Goal: Task Accomplishment & Management: Use online tool/utility

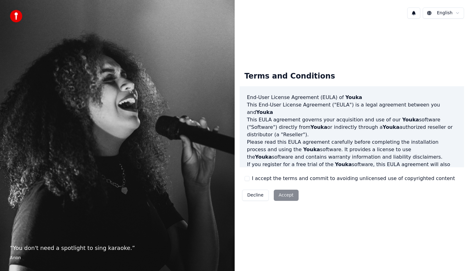
click at [247, 179] on button "I accept the terms and commit to avoiding unlicensed use of copyrighted content" at bounding box center [246, 178] width 5 height 5
click at [292, 197] on button "Accept" at bounding box center [286, 194] width 25 height 11
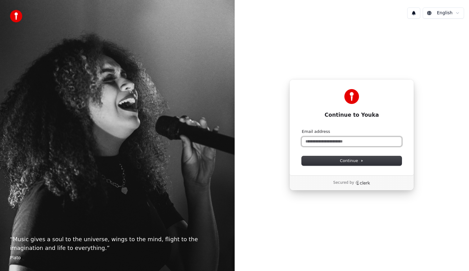
click at [333, 142] on input "Email address" at bounding box center [351, 141] width 100 height 9
click at [361, 162] on icon at bounding box center [361, 160] width 3 height 3
type input "**********"
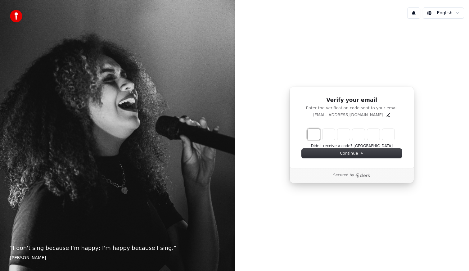
click at [313, 134] on input "Enter verification code. Digit 1" at bounding box center [313, 134] width 12 height 11
type input "*"
type input "**"
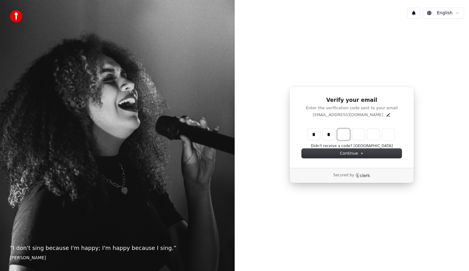
type input "*"
type input "***"
type input "*"
type input "****"
type input "*"
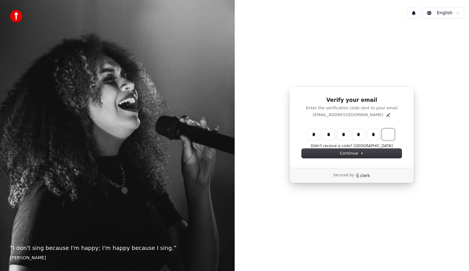
type input "******"
type input "*"
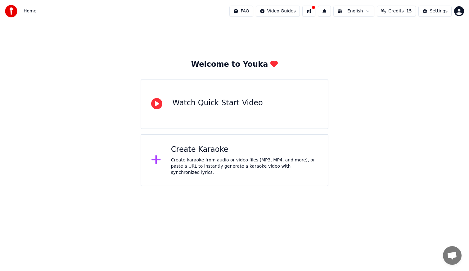
click at [202, 153] on div "Create Karaoke" at bounding box center [244, 150] width 147 height 10
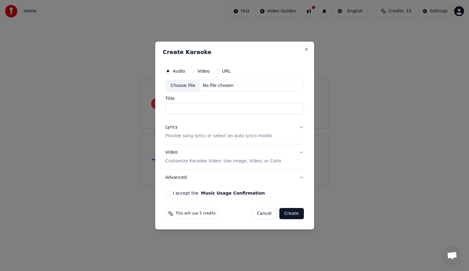
click at [266, 214] on button "Cancel" at bounding box center [264, 213] width 25 height 11
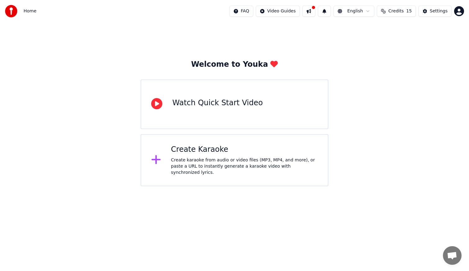
click at [403, 13] on span "Credits" at bounding box center [395, 11] width 15 height 6
click at [214, 152] on div "Create Karaoke" at bounding box center [244, 150] width 147 height 10
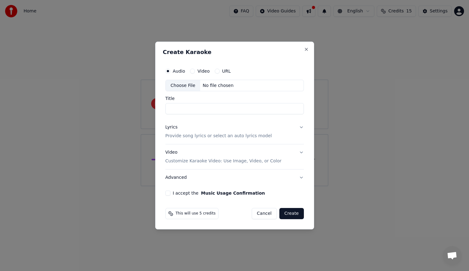
click at [194, 71] on button "Video" at bounding box center [192, 71] width 5 height 5
click at [186, 86] on div "Choose File" at bounding box center [183, 85] width 35 height 11
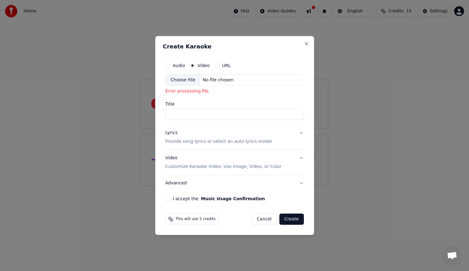
click at [169, 65] on button "Audio" at bounding box center [167, 65] width 5 height 5
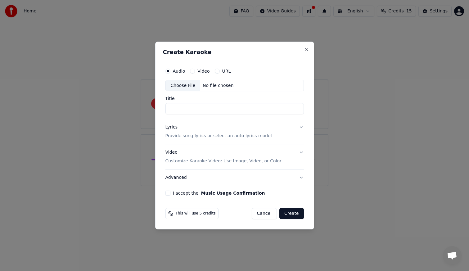
click at [213, 87] on div "No file chosen" at bounding box center [218, 85] width 36 height 6
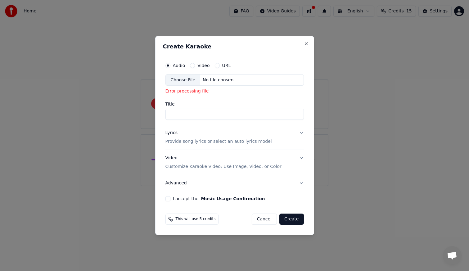
click at [252, 79] on div "Choose File No file chosen" at bounding box center [234, 80] width 138 height 12
click at [217, 81] on div "No file chosen" at bounding box center [218, 80] width 36 height 6
type input "**"
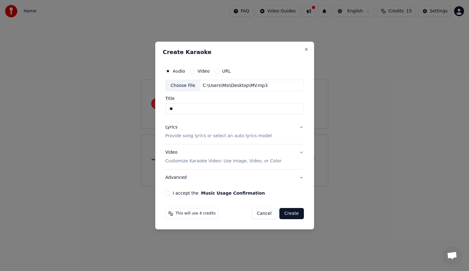
click at [264, 215] on button "Cancel" at bounding box center [264, 213] width 25 height 11
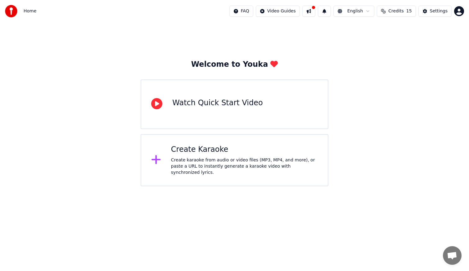
click at [400, 10] on span "Credits" at bounding box center [395, 11] width 15 height 6
click at [396, 57] on button "Refresh" at bounding box center [399, 57] width 32 height 11
click at [444, 10] on div "Settings" at bounding box center [439, 11] width 18 height 6
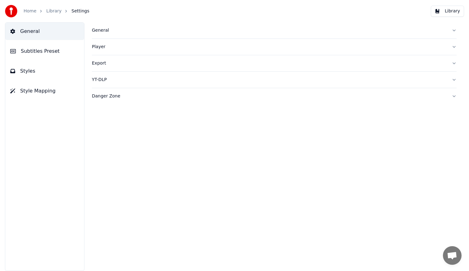
click at [30, 72] on span "Styles" at bounding box center [27, 70] width 15 height 7
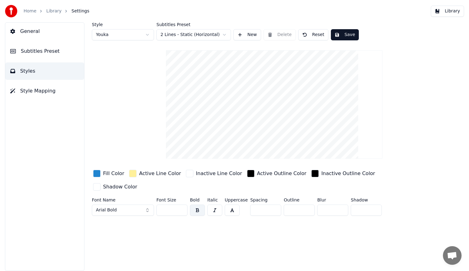
click at [148, 204] on button "Arial Bold" at bounding box center [123, 209] width 62 height 11
click at [118, 204] on button "Arial Bold" at bounding box center [123, 209] width 62 height 11
click at [148, 204] on button "Arial Bold" at bounding box center [123, 209] width 62 height 11
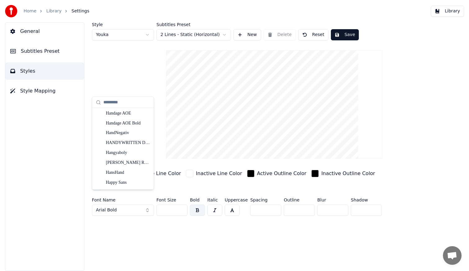
scroll to position [23589, 0]
click at [128, 102] on input "text" at bounding box center [126, 102] width 47 height 12
drag, startPoint x: 110, startPoint y: 102, endPoint x: 132, endPoint y: 102, distance: 21.4
click at [132, 102] on input "*******" at bounding box center [126, 102] width 47 height 12
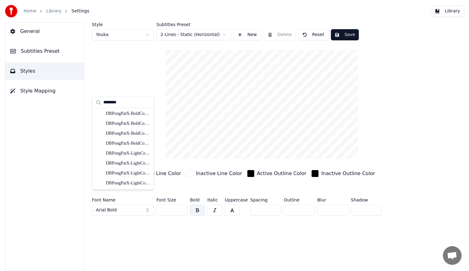
scroll to position [11, 0]
type input "********"
click at [122, 115] on div "Boogaloo" at bounding box center [128, 114] width 44 height 6
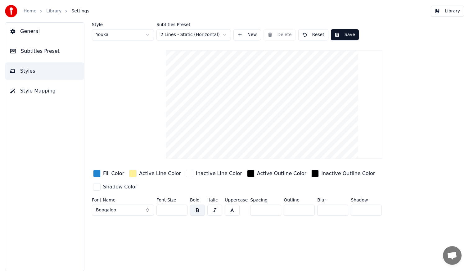
click at [27, 10] on link "Home" at bounding box center [30, 11] width 13 height 6
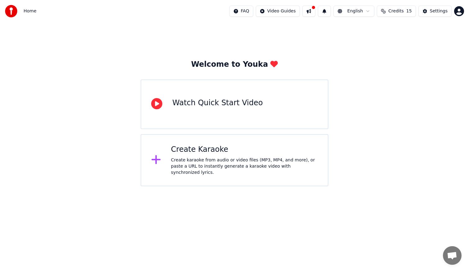
click at [315, 13] on button at bounding box center [308, 11] width 13 height 11
click at [369, 11] on html "Home FAQ Video Guides English Credits 15 Settings Welcome to Youka Watch Quick …" at bounding box center [234, 93] width 469 height 186
click at [411, 13] on html "Home FAQ Video Guides English Credits 15 Settings Welcome to Youka Watch Quick …" at bounding box center [234, 93] width 469 height 186
click at [429, 35] on div "Welcome to Youka Watch Quick Start Video Create Karaoke Create karaoke from aud…" at bounding box center [234, 104] width 469 height 164
click at [396, 8] on span "Credits" at bounding box center [395, 11] width 15 height 6
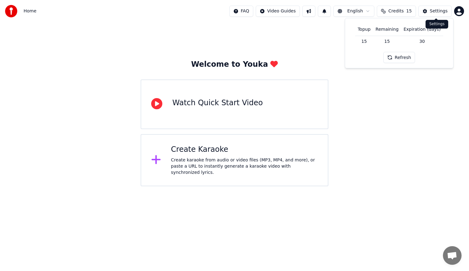
click at [443, 11] on div "Settings" at bounding box center [439, 11] width 18 height 6
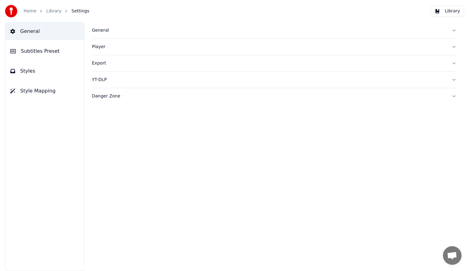
click at [32, 14] on link "Home" at bounding box center [30, 11] width 13 height 6
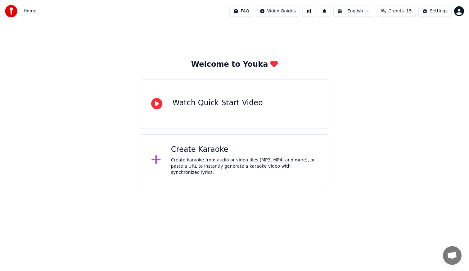
click at [403, 12] on span "Credits" at bounding box center [395, 11] width 15 height 6
click at [373, 9] on html "Home FAQ Video Guides English Credits 15 Settings Welcome to Youka Watch Quick …" at bounding box center [234, 93] width 469 height 186
click at [408, 29] on html "Home FAQ Video Guides English Credits 15 Settings Welcome to Youka Watch Quick …" at bounding box center [234, 93] width 469 height 186
click at [460, 12] on html "Home FAQ Video Guides English Credits 15 Settings Welcome to Youka Watch Quick …" at bounding box center [234, 93] width 469 height 186
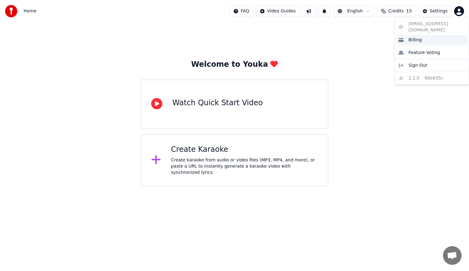
click at [412, 37] on span "Billing" at bounding box center [414, 40] width 13 height 6
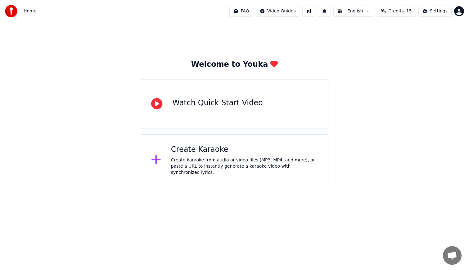
click at [202, 153] on div "Create Karaoke" at bounding box center [244, 150] width 147 height 10
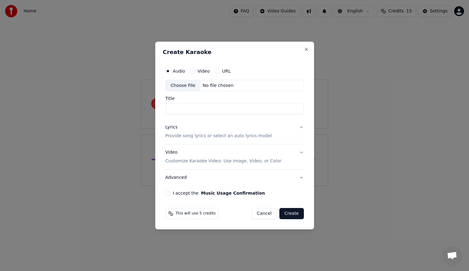
click at [231, 89] on div "Choose File No file chosen" at bounding box center [234, 86] width 138 height 12
type input "**"
click at [231, 137] on p "Provide song lyrics or select an auto lyrics model" at bounding box center [218, 136] width 106 height 6
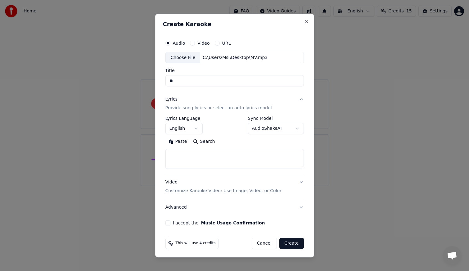
click at [212, 159] on textarea at bounding box center [234, 159] width 138 height 20
click at [178, 142] on button "Paste" at bounding box center [177, 142] width 25 height 10
click at [219, 166] on textarea at bounding box center [231, 159] width 132 height 20
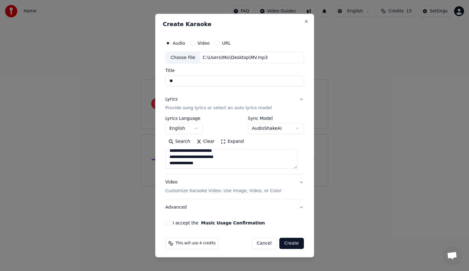
click at [223, 157] on textarea at bounding box center [231, 159] width 132 height 20
type textarea "**********"
click at [289, 181] on button "Video Customize Karaoke Video: Use Image, Video, or Color" at bounding box center [234, 186] width 138 height 25
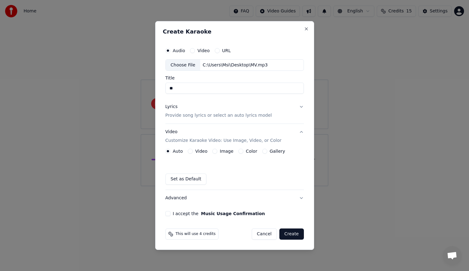
click at [226, 140] on p "Customize Karaoke Video: Use Image, Video, or Color" at bounding box center [223, 140] width 116 height 6
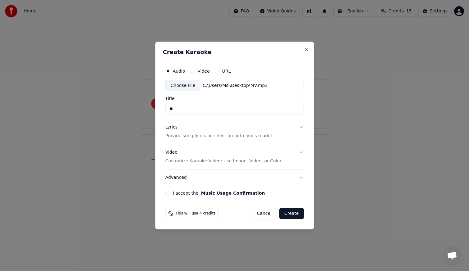
click at [214, 159] on p "Customize Karaoke Video: Use Image, Video, or Color" at bounding box center [223, 161] width 116 height 6
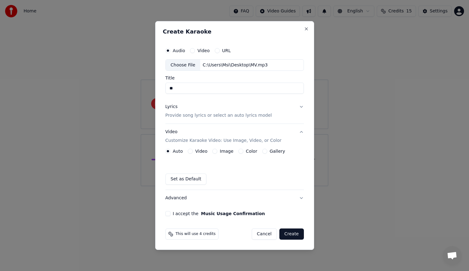
click at [191, 150] on button "Video" at bounding box center [190, 151] width 5 height 5
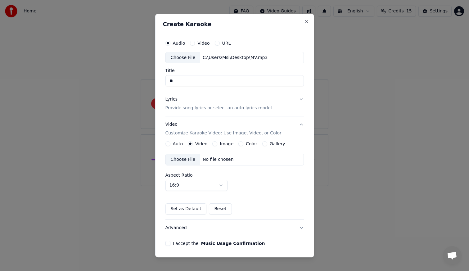
click at [210, 159] on div "No file chosen" at bounding box center [218, 160] width 36 height 6
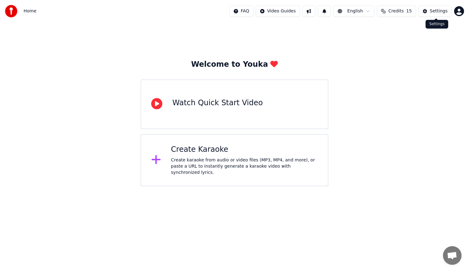
click at [435, 11] on div "Settings" at bounding box center [439, 11] width 18 height 6
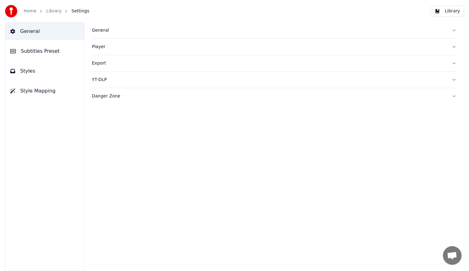
click at [29, 72] on span "Styles" at bounding box center [27, 70] width 15 height 7
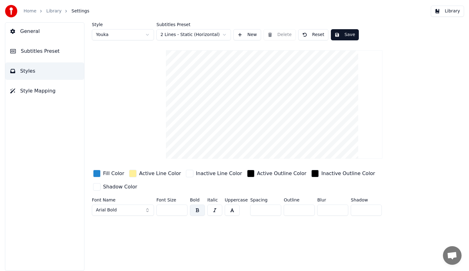
click at [129, 204] on button "Arial Bold" at bounding box center [123, 209] width 62 height 11
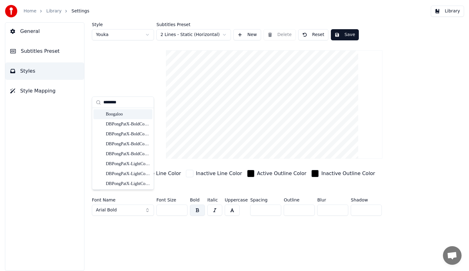
type input "********"
click at [120, 114] on div "Boogaloo" at bounding box center [128, 114] width 44 height 6
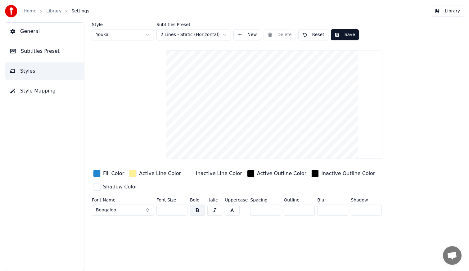
click at [311, 174] on div "button" at bounding box center [314, 173] width 7 height 7
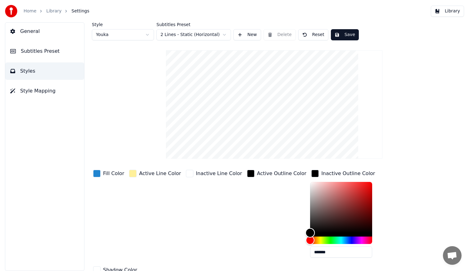
click at [310, 184] on div "Color" at bounding box center [341, 207] width 62 height 51
type input "*******"
drag, startPoint x: 295, startPoint y: 183, endPoint x: 363, endPoint y: 239, distance: 88.2
click at [363, 239] on div "Fill Color Active Line Color Inactive Line Color Active Outline Color Inactive …" at bounding box center [256, 221] width 328 height 107
click at [133, 173] on div "button" at bounding box center [132, 173] width 7 height 7
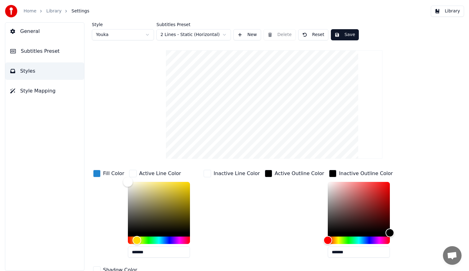
type input "*******"
drag, startPoint x: 152, startPoint y: 181, endPoint x: 104, endPoint y: 176, distance: 48.3
click at [104, 176] on div "Fill Color Active Line Color ******* Inactive Line Color Active Outline Color I…" at bounding box center [256, 221] width 328 height 107
click at [216, 205] on div "Inactive Line Color" at bounding box center [231, 215] width 59 height 94
click at [265, 173] on div "button" at bounding box center [268, 173] width 7 height 7
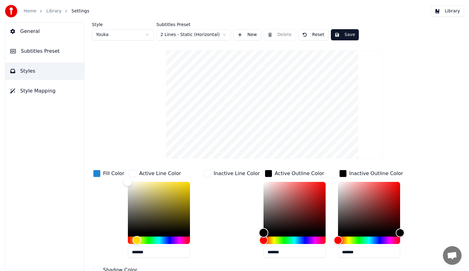
click at [263, 183] on div "Color" at bounding box center [294, 207] width 62 height 51
type input "*******"
drag, startPoint x: 257, startPoint y: 183, endPoint x: 220, endPoint y: 170, distance: 39.7
click at [222, 171] on div "Fill Color Active Line Color ******* Inactive Line Color Active Outline Color *…" at bounding box center [256, 221] width 328 height 107
click at [344, 34] on button "Save" at bounding box center [345, 34] width 28 height 11
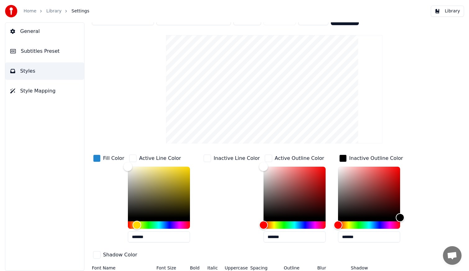
scroll to position [30, 0]
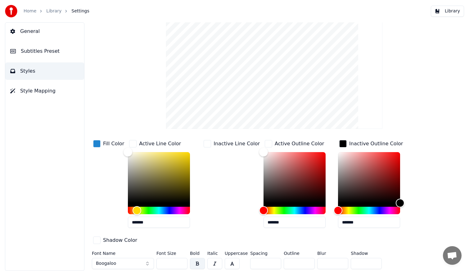
click at [170, 263] on input "**" at bounding box center [171, 263] width 31 height 11
drag, startPoint x: 170, startPoint y: 263, endPoint x: 159, endPoint y: 263, distance: 10.9
click at [159, 263] on input "**" at bounding box center [171, 263] width 31 height 11
type input "***"
click at [233, 264] on button "button" at bounding box center [232, 263] width 15 height 11
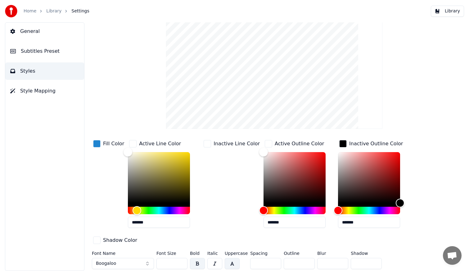
click at [216, 264] on button "button" at bounding box center [214, 263] width 15 height 11
click at [306, 261] on input "**" at bounding box center [298, 263] width 31 height 11
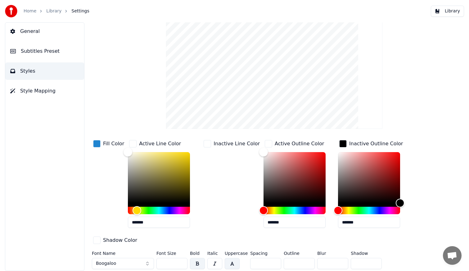
click at [306, 261] on input "**" at bounding box center [298, 263] width 31 height 11
drag, startPoint x: 292, startPoint y: 262, endPoint x: 277, endPoint y: 263, distance: 15.8
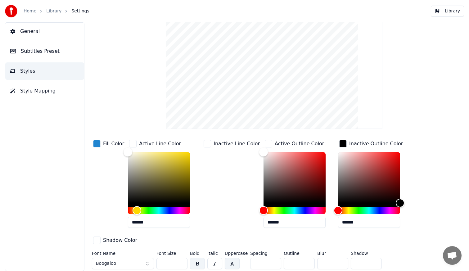
click at [277, 263] on div "Font Name Boogaloo Font Size *** Bold Italic Uppercase Spacing * Outline ** Blu…" at bounding box center [256, 261] width 328 height 20
drag, startPoint x: 294, startPoint y: 263, endPoint x: 280, endPoint y: 264, distance: 14.0
click at [280, 264] on div "Font Name Boogaloo Font Size *** Bold Italic Uppercase Spacing * Outline ** Blu…" at bounding box center [256, 261] width 328 height 20
type input "*"
click at [203, 146] on div "button" at bounding box center [206, 143] width 7 height 7
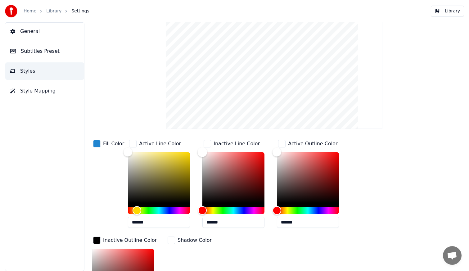
click at [203, 151] on div "Color" at bounding box center [203, 152] width 10 height 10
type input "*******"
drag, startPoint x: 203, startPoint y: 151, endPoint x: 177, endPoint y: 145, distance: 26.9
click at [177, 145] on div "Fill Color Active Line Color ******* Inactive Line Color ******* Active Outline…" at bounding box center [256, 234] width 328 height 190
click at [172, 241] on div "button" at bounding box center [170, 239] width 7 height 7
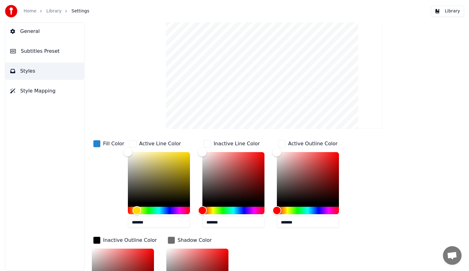
scroll to position [58, 0]
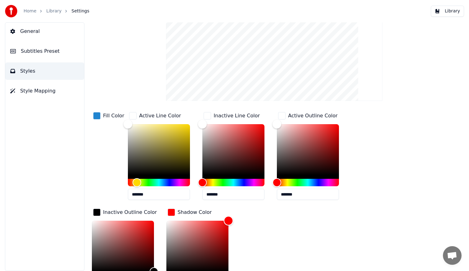
drag, startPoint x: 167, startPoint y: 248, endPoint x: 235, endPoint y: 215, distance: 76.0
click at [235, 215] on div "Shadow Color *******" at bounding box center [202, 254] width 72 height 94
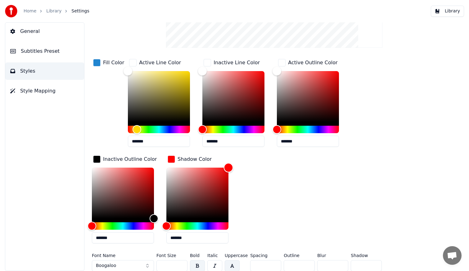
scroll to position [113, 0]
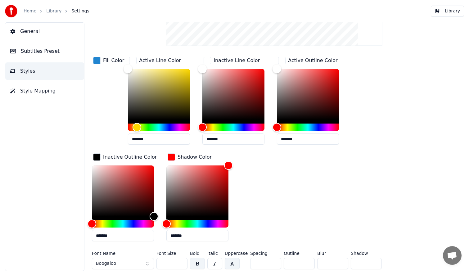
click at [229, 262] on button "button" at bounding box center [232, 263] width 15 height 11
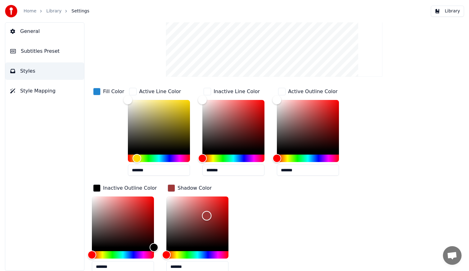
drag, startPoint x: 227, startPoint y: 200, endPoint x: 207, endPoint y: 215, distance: 25.1
click at [207, 215] on div "Color" at bounding box center [207, 216] width 10 height 10
type input "*******"
drag, startPoint x: 207, startPoint y: 215, endPoint x: 151, endPoint y: 191, distance: 60.0
click at [151, 191] on div "Fill Color Active Line Color ******* Inactive Line Color ******* Active Outline…" at bounding box center [256, 182] width 328 height 190
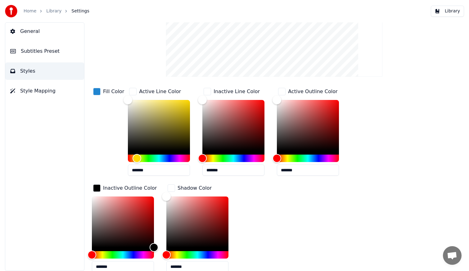
click at [172, 186] on div "button" at bounding box center [170, 187] width 7 height 7
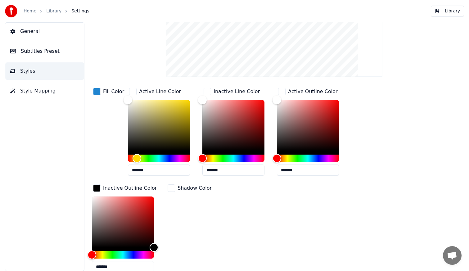
click at [173, 189] on div "button" at bounding box center [170, 187] width 7 height 7
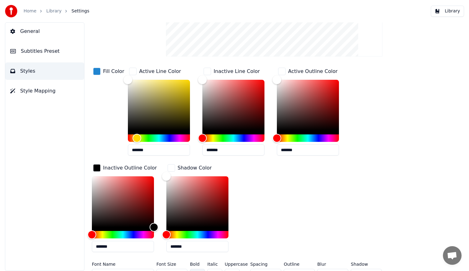
scroll to position [113, 0]
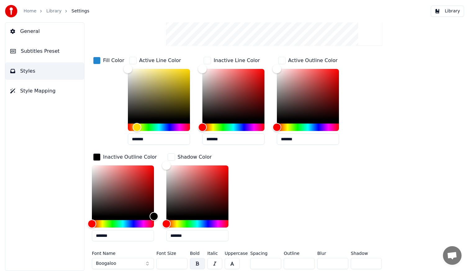
click at [234, 263] on button "button" at bounding box center [232, 263] width 15 height 11
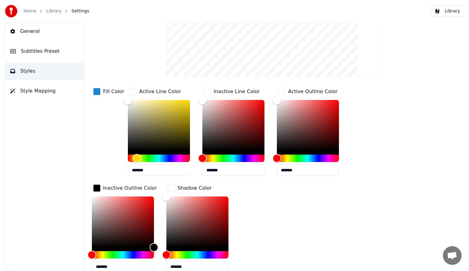
click at [207, 92] on div "button" at bounding box center [206, 91] width 7 height 7
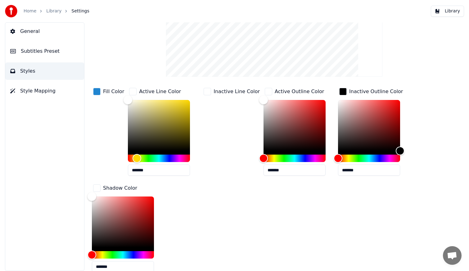
click at [207, 92] on div "button" at bounding box center [206, 91] width 7 height 7
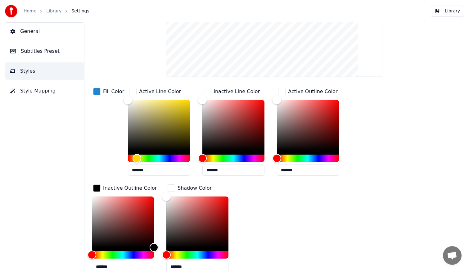
click at [172, 187] on div "button" at bounding box center [170, 187] width 7 height 7
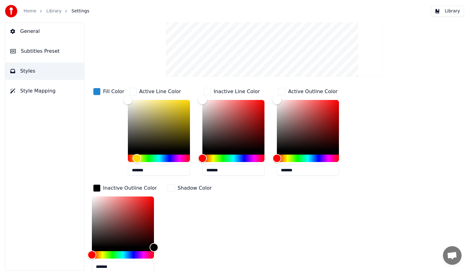
click at [170, 186] on div "button" at bounding box center [170, 187] width 7 height 7
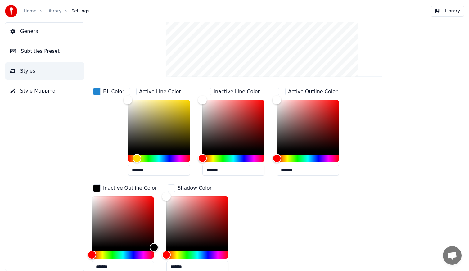
click at [170, 186] on div "button" at bounding box center [170, 187] width 7 height 7
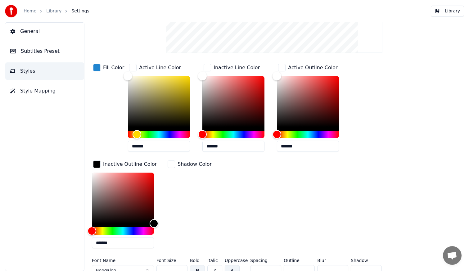
scroll to position [113, 0]
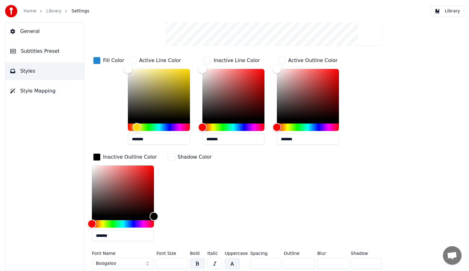
click at [235, 262] on button "button" at bounding box center [232, 263] width 15 height 11
click at [236, 261] on button "button" at bounding box center [232, 263] width 15 height 11
click at [232, 262] on button "button" at bounding box center [232, 263] width 15 height 11
drag, startPoint x: 295, startPoint y: 259, endPoint x: 283, endPoint y: 261, distance: 12.0
click at [283, 261] on input "*" at bounding box center [298, 263] width 31 height 11
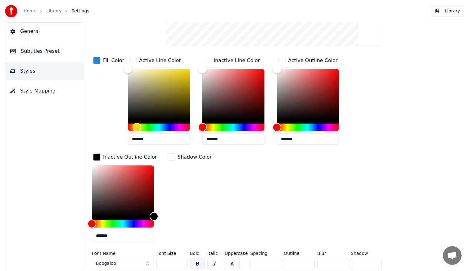
drag, startPoint x: 295, startPoint y: 261, endPoint x: 282, endPoint y: 262, distance: 12.7
click at [283, 262] on input "**" at bounding box center [298, 263] width 31 height 11
drag, startPoint x: 293, startPoint y: 263, endPoint x: 279, endPoint y: 263, distance: 14.3
click at [279, 263] on div "Font Name Boogaloo Font Size *** Bold Italic Uppercase Spacing * Outline * Blur…" at bounding box center [256, 261] width 328 height 20
type input "**"
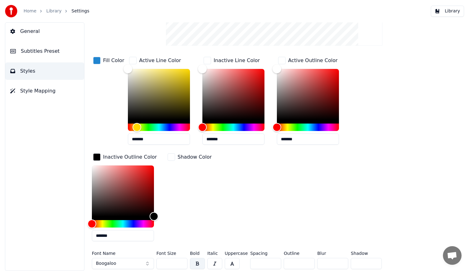
drag, startPoint x: 363, startPoint y: 263, endPoint x: 341, endPoint y: 265, distance: 22.2
click at [341, 265] on div "Font Name Boogaloo Font Size *** Bold Italic Uppercase Spacing * Outline ** Blu…" at bounding box center [256, 261] width 328 height 20
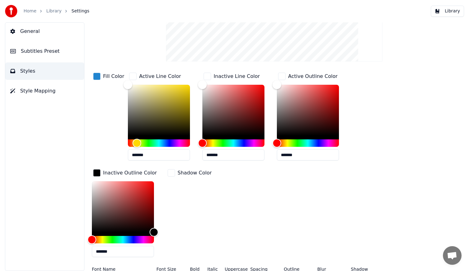
scroll to position [82, 0]
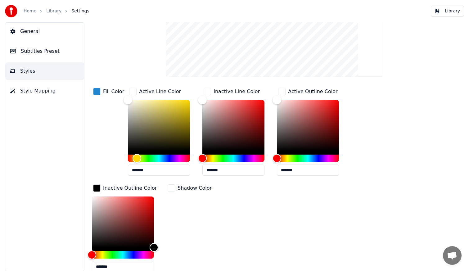
type input "*"
click at [171, 187] on div "button" at bounding box center [170, 187] width 7 height 7
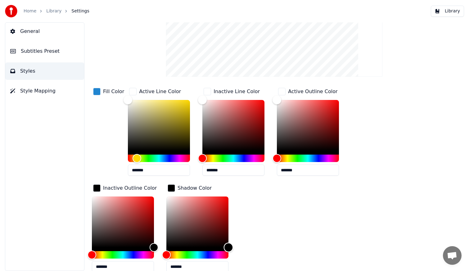
drag, startPoint x: 166, startPoint y: 196, endPoint x: 250, endPoint y: 263, distance: 107.7
click at [250, 263] on div "Fill Color Active Line Color ******* Inactive Line Color ******* Active Outline…" at bounding box center [256, 182] width 328 height 190
drag, startPoint x: 227, startPoint y: 246, endPoint x: 159, endPoint y: 191, distance: 87.1
click at [159, 191] on div "Fill Color Active Line Color ******* Inactive Line Color ******* Active Outline…" at bounding box center [256, 182] width 328 height 190
type input "*******"
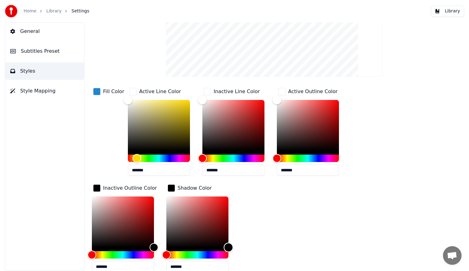
drag, startPoint x: 168, startPoint y: 195, endPoint x: 251, endPoint y: 265, distance: 107.8
click at [251, 265] on div "Fill Color Active Line Color ******* Inactive Line Color ******* Active Outline…" at bounding box center [256, 182] width 328 height 190
click at [388, 209] on div "Fill Color Active Line Color ******* Inactive Line Color ******* Active Outline…" at bounding box center [256, 182] width 328 height 190
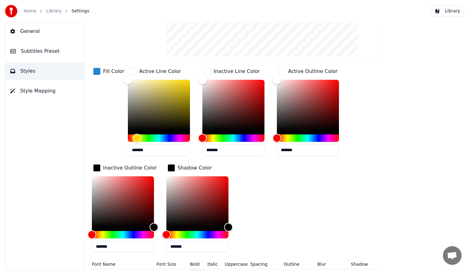
scroll to position [113, 0]
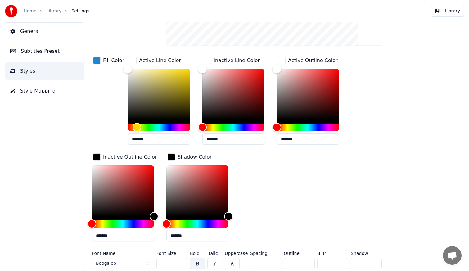
drag, startPoint x: 323, startPoint y: 261, endPoint x: 305, endPoint y: 264, distance: 18.2
click at [305, 264] on div "Font Name Boogaloo Font Size *** Bold Italic Uppercase Spacing * Outline ** Blu…" at bounding box center [256, 261] width 328 height 20
click at [358, 195] on div "Fill Color Active Line Color ******* Inactive Line Color ******* Active Outline…" at bounding box center [256, 151] width 328 height 190
drag, startPoint x: 329, startPoint y: 261, endPoint x: 313, endPoint y: 263, distance: 16.0
click at [313, 263] on div "Font Name Boogaloo Font Size *** Bold Italic Uppercase Spacing * Outline ** Blu…" at bounding box center [256, 261] width 328 height 20
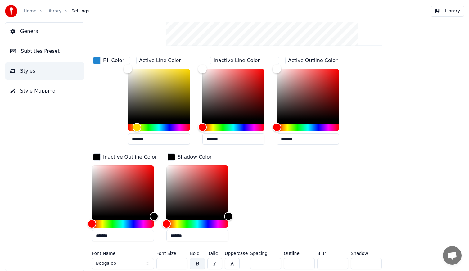
type input "*"
drag, startPoint x: 288, startPoint y: 264, endPoint x: 283, endPoint y: 264, distance: 4.7
click at [283, 264] on input "**" at bounding box center [298, 263] width 31 height 11
type input "*"
click at [232, 263] on button "button" at bounding box center [232, 263] width 15 height 11
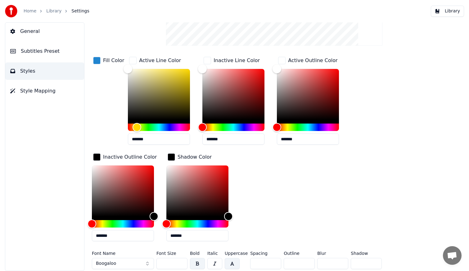
click at [232, 262] on button "button" at bounding box center [232, 263] width 15 height 11
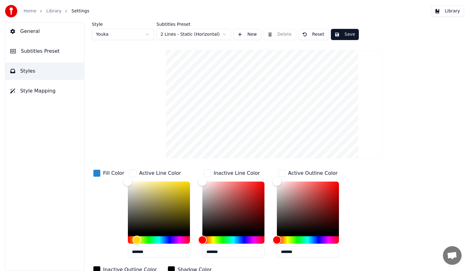
scroll to position [0, 0]
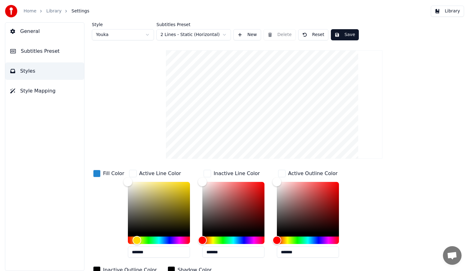
click at [344, 35] on button "Save" at bounding box center [345, 34] width 28 height 11
click at [224, 33] on html "Home Library Settings Library General Subtitles Preset Styles Style Mapping Sty…" at bounding box center [234, 135] width 469 height 271
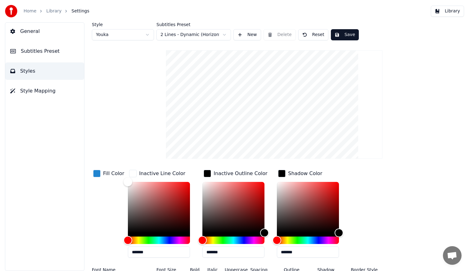
click at [225, 32] on html "Home Library Settings Library General Subtitles Preset Styles Style Mapping Sty…" at bounding box center [234, 135] width 469 height 271
click at [227, 33] on html "Home Library Settings Library General Subtitles Preset Styles Style Mapping Sty…" at bounding box center [234, 135] width 469 height 271
click at [228, 33] on html "Home Library Settings Library General Subtitles Preset Styles Style Mapping Sty…" at bounding box center [234, 135] width 469 height 271
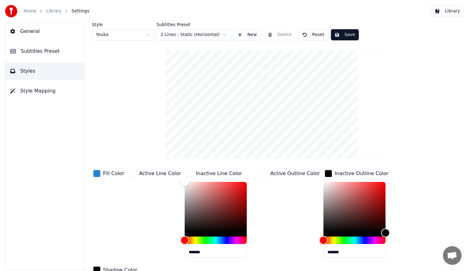
click at [224, 33] on html "Home Library Settings Library General Subtitles Preset Styles Style Mapping Sty…" at bounding box center [234, 135] width 469 height 271
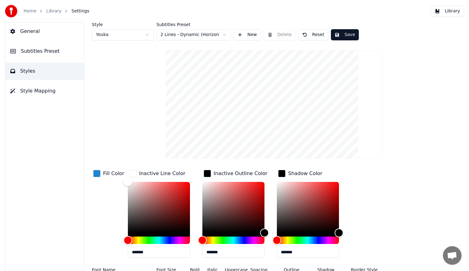
click at [223, 32] on html "Home Library Settings Library General Subtitles Preset Styles Style Mapping Sty…" at bounding box center [234, 135] width 469 height 271
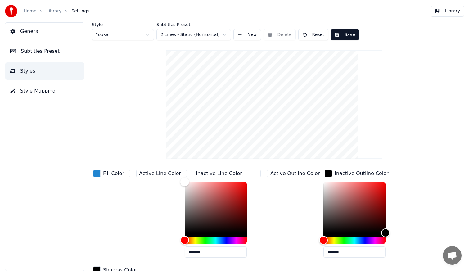
click at [149, 35] on html "Home Library Settings Library General Subtitles Preset Styles Style Mapping Sty…" at bounding box center [234, 135] width 469 height 271
type input "**"
type input "*"
type input "*******"
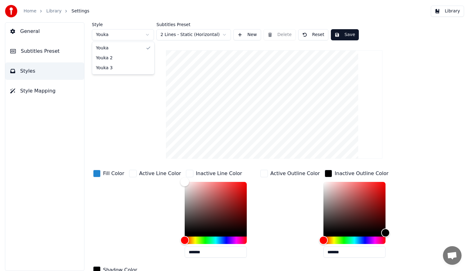
type input "*******"
click at [145, 34] on html "Home Library Settings Library General Subtitles Preset Styles Style Mapping Sty…" at bounding box center [234, 135] width 469 height 271
click at [147, 33] on html "Home Library Settings Library General Subtitles Preset Styles Style Mapping Sty…" at bounding box center [234, 135] width 469 height 271
type input "***"
type input "*"
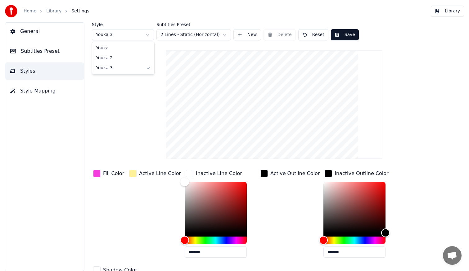
type input "*"
type input "*******"
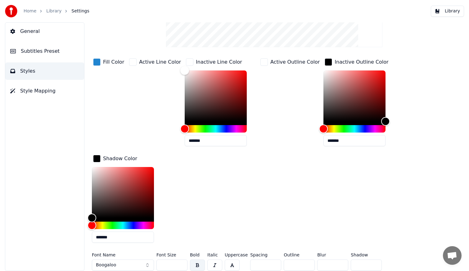
scroll to position [113, 0]
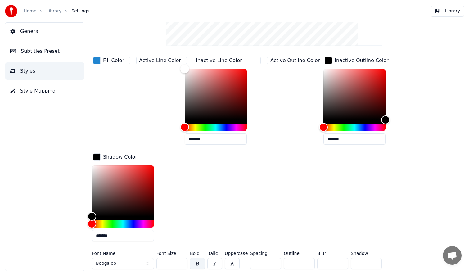
click at [35, 92] on span "Style Mapping" at bounding box center [37, 90] width 35 height 7
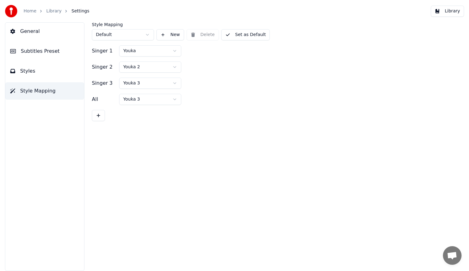
scroll to position [0, 0]
click at [33, 69] on button "Styles" at bounding box center [44, 70] width 79 height 17
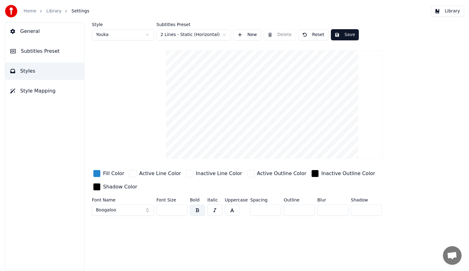
click at [41, 48] on span "Subtitles Preset" at bounding box center [40, 50] width 39 height 7
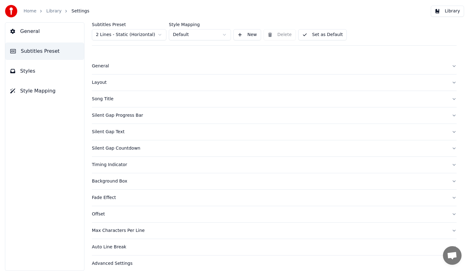
click at [448, 100] on button "Song Title" at bounding box center [274, 99] width 364 height 16
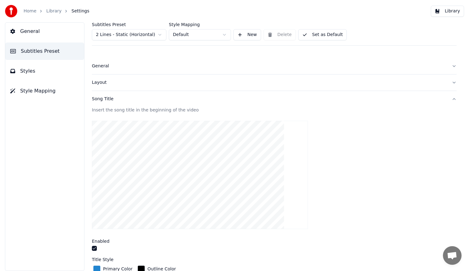
click at [151, 111] on div "Insert the song title in the beginning of the video" at bounding box center [274, 110] width 364 height 6
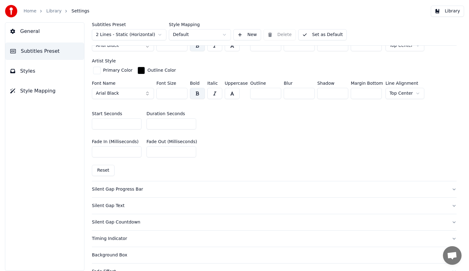
scroll to position [279, 0]
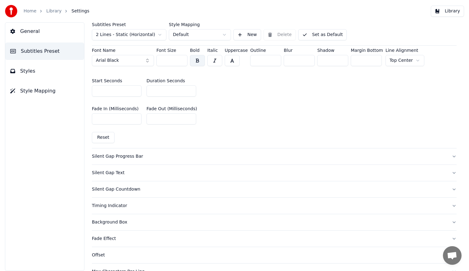
click at [196, 155] on div "Silent Gap Progress Bar" at bounding box center [269, 156] width 354 height 6
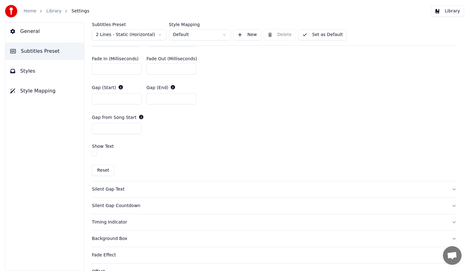
scroll to position [351, 0]
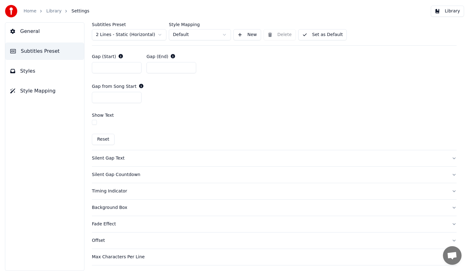
click at [144, 156] on div "Silent Gap Text" at bounding box center [269, 158] width 354 height 6
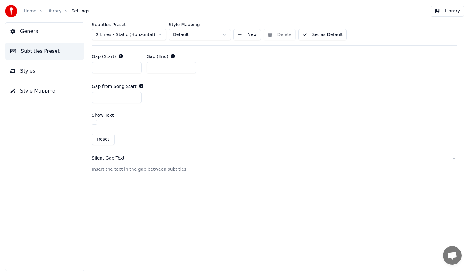
scroll to position [288, 0]
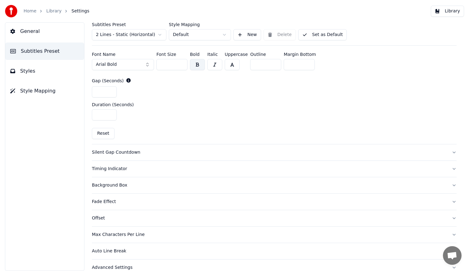
click at [146, 237] on button "Max Characters Per Line" at bounding box center [274, 234] width 364 height 16
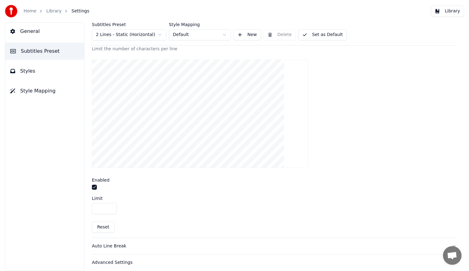
scroll to position [197, 0]
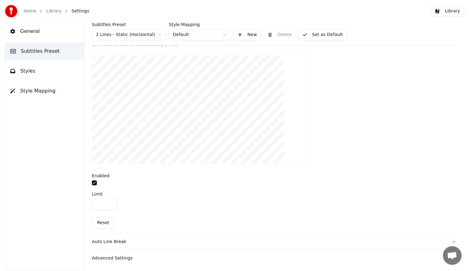
drag, startPoint x: 103, startPoint y: 201, endPoint x: 94, endPoint y: 203, distance: 9.4
click at [94, 203] on input "**" at bounding box center [104, 203] width 25 height 11
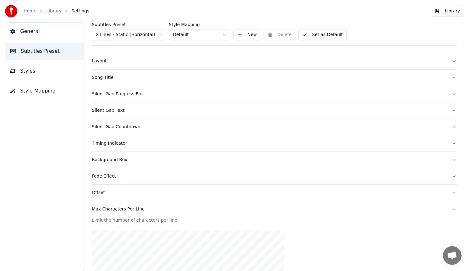
scroll to position [0, 0]
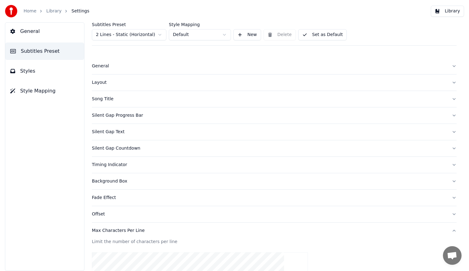
type input "**"
click at [235, 99] on div "Song Title" at bounding box center [269, 99] width 354 height 6
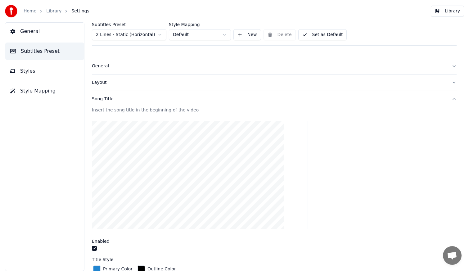
click at [95, 247] on button "button" at bounding box center [94, 248] width 5 height 5
click at [167, 83] on div "Layout" at bounding box center [269, 82] width 354 height 6
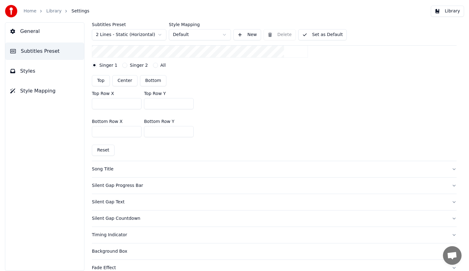
scroll to position [155, 0]
click at [110, 170] on div "Song Title" at bounding box center [269, 169] width 354 height 6
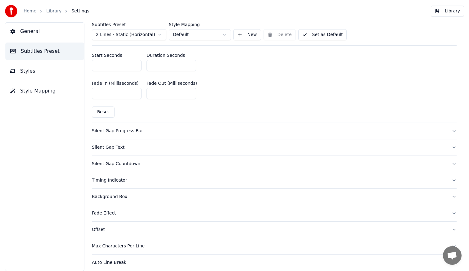
scroll to position [310, 0]
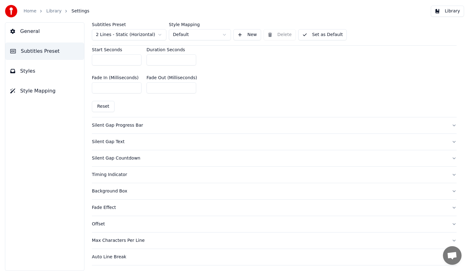
click at [151, 174] on div "Timing Indicator" at bounding box center [269, 175] width 354 height 6
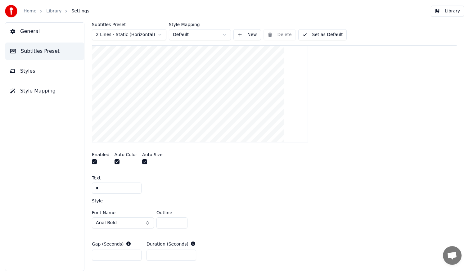
scroll to position [163, 0]
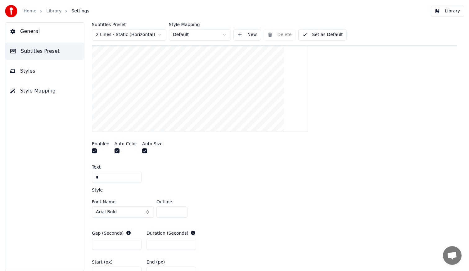
click at [107, 177] on input "*" at bounding box center [117, 177] width 50 height 11
click at [132, 212] on button "Arial Bold" at bounding box center [123, 211] width 62 height 11
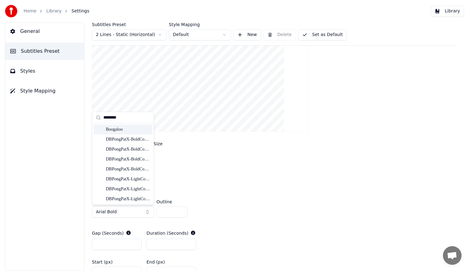
type input "********"
click at [115, 126] on div "Boogaloo" at bounding box center [122, 129] width 59 height 10
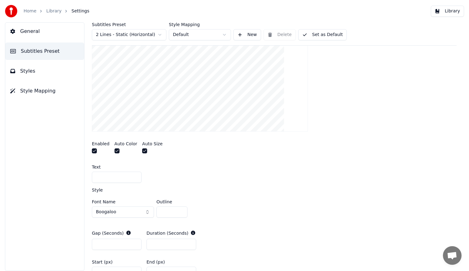
click at [170, 212] on input "*" at bounding box center [171, 211] width 31 height 11
drag, startPoint x: 170, startPoint y: 212, endPoint x: 153, endPoint y: 212, distance: 16.7
click at [153, 212] on div "Font Name Boogaloo Outline *" at bounding box center [274, 209] width 364 height 20
type input "*"
drag, startPoint x: 156, startPoint y: 244, endPoint x: 149, endPoint y: 246, distance: 7.2
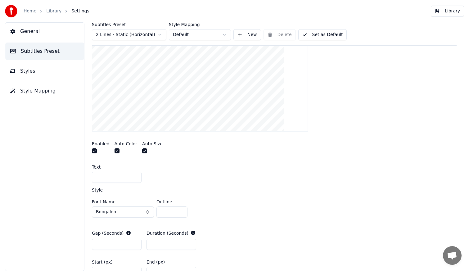
click at [149, 246] on input "*" at bounding box center [171, 244] width 50 height 11
type input "*"
click at [190, 245] on input "*" at bounding box center [171, 244] width 50 height 11
type input "*"
click at [135, 245] on input "*" at bounding box center [117, 244] width 50 height 11
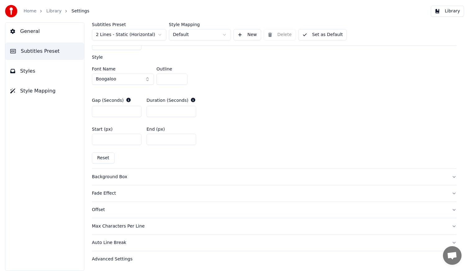
scroll to position [297, 0]
click at [167, 229] on button "Max Characters Per Line" at bounding box center [274, 225] width 364 height 16
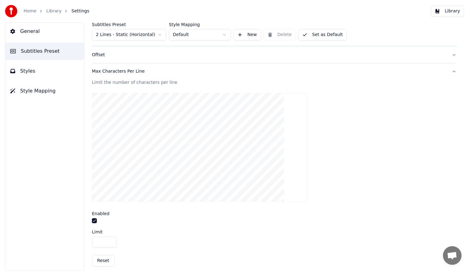
click at [95, 221] on button "button" at bounding box center [94, 220] width 5 height 5
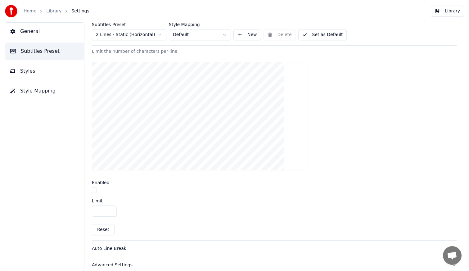
scroll to position [197, 0]
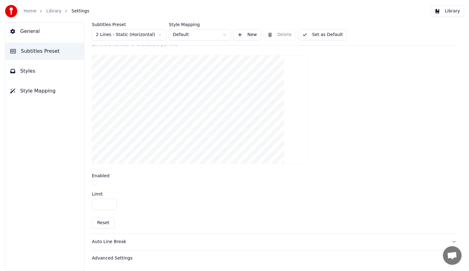
click at [206, 241] on div "Auto Line Break" at bounding box center [269, 242] width 354 height 6
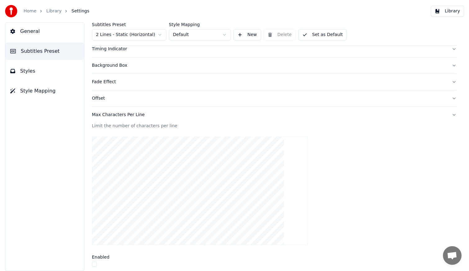
scroll to position [79, 0]
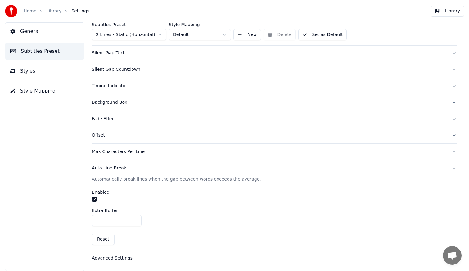
click at [95, 200] on button "button" at bounding box center [94, 199] width 5 height 5
click at [117, 256] on div "Advanced Settings" at bounding box center [269, 258] width 354 height 6
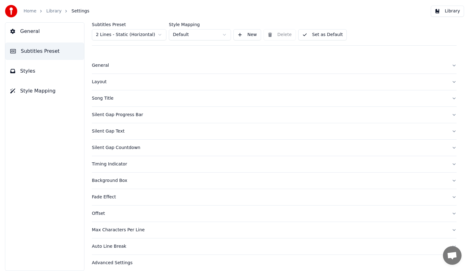
scroll to position [0, 0]
click at [225, 34] on html "Home Library Settings Library General Subtitles Preset Styles Style Mapping Sub…" at bounding box center [234, 135] width 469 height 271
click at [321, 35] on button "Set as Default" at bounding box center [322, 34] width 49 height 11
click at [27, 71] on span "Styles" at bounding box center [27, 70] width 15 height 7
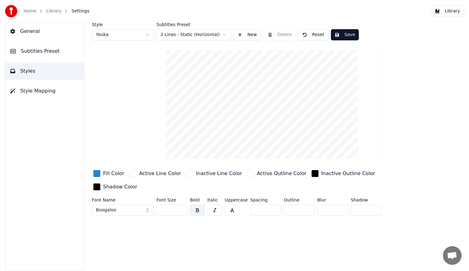
click at [40, 53] on span "Subtitles Preset" at bounding box center [40, 50] width 39 height 7
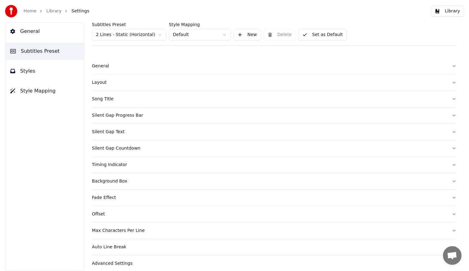
click at [115, 85] on div "Layout" at bounding box center [269, 82] width 354 height 6
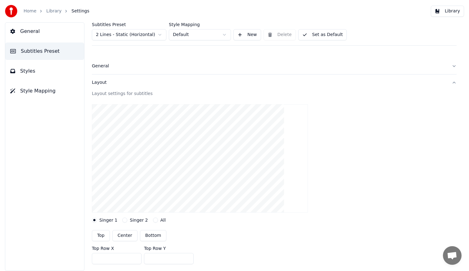
click at [29, 70] on span "Styles" at bounding box center [27, 70] width 15 height 7
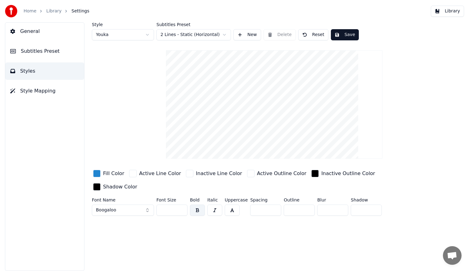
click at [35, 33] on span "General" at bounding box center [30, 31] width 20 height 7
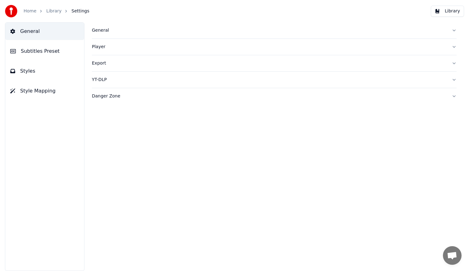
click at [30, 73] on span "Styles" at bounding box center [27, 70] width 15 height 7
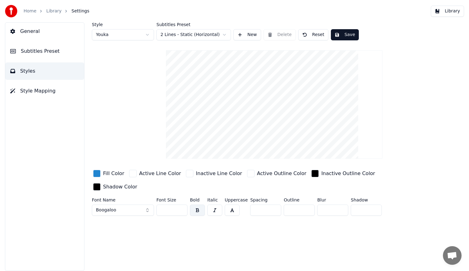
click at [32, 12] on link "Home" at bounding box center [30, 11] width 13 height 6
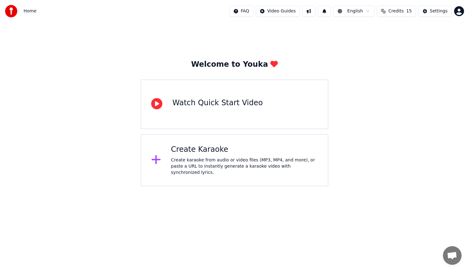
click at [211, 153] on div "Create Karaoke" at bounding box center [244, 150] width 147 height 10
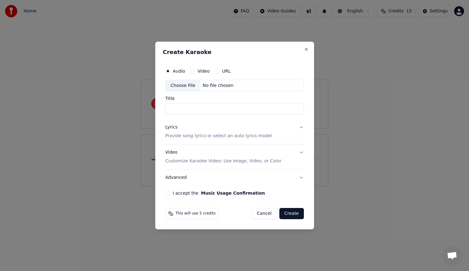
click at [240, 88] on div "Choose File No file chosen" at bounding box center [234, 86] width 138 height 12
type input "**"
click at [216, 138] on p "Provide song lyrics or select an auto lyrics model" at bounding box center [218, 136] width 106 height 6
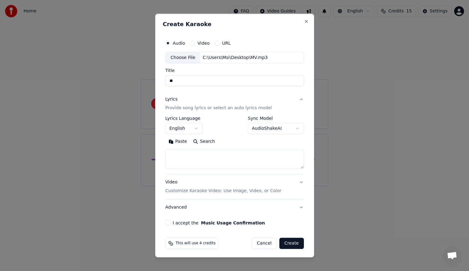
click at [178, 141] on button "Paste" at bounding box center [177, 142] width 25 height 10
click at [214, 163] on textarea at bounding box center [231, 159] width 132 height 20
type textarea "**********"
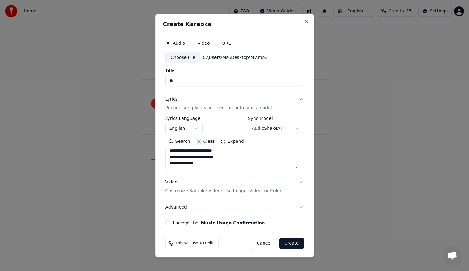
click at [216, 191] on p "Customize Karaoke Video: Use Image, Video, or Color" at bounding box center [223, 191] width 116 height 6
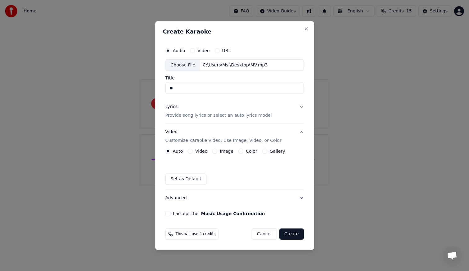
click at [190, 151] on button "Video" at bounding box center [190, 151] width 5 height 5
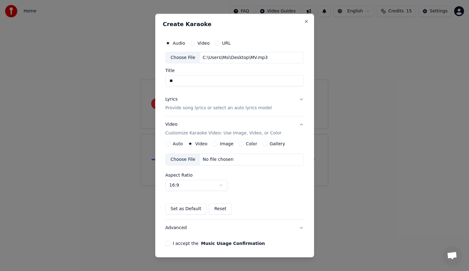
click at [208, 161] on div "No file chosen" at bounding box center [218, 160] width 36 height 6
click at [221, 185] on body "Home FAQ Video Guides English Credits 15 Settings Welcome to Youka Watch Quick …" at bounding box center [234, 93] width 469 height 186
click at [170, 243] on button "I accept the Music Usage Confirmation" at bounding box center [167, 243] width 5 height 5
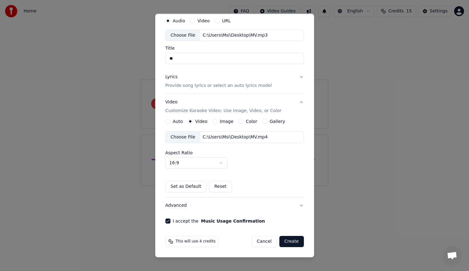
click at [286, 244] on button "Create" at bounding box center [291, 241] width 25 height 11
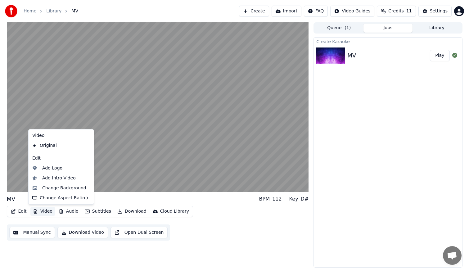
click at [45, 212] on button "Video" at bounding box center [42, 211] width 25 height 9
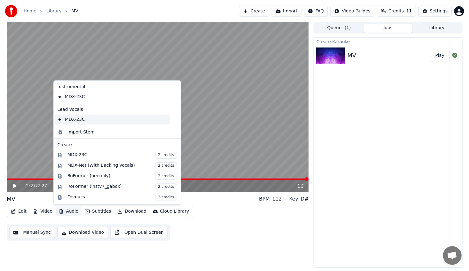
click at [83, 116] on div "MDX-23C" at bounding box center [112, 119] width 115 height 10
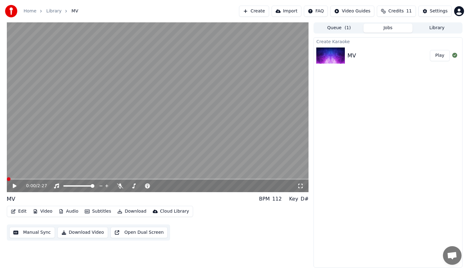
click at [14, 185] on icon at bounding box center [15, 186] width 4 height 4
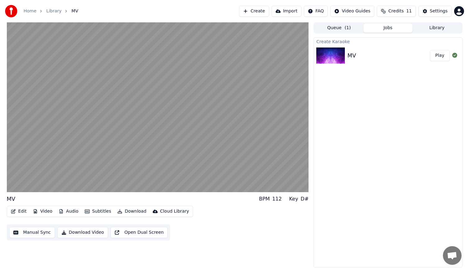
click at [70, 212] on button "Audio" at bounding box center [68, 211] width 25 height 9
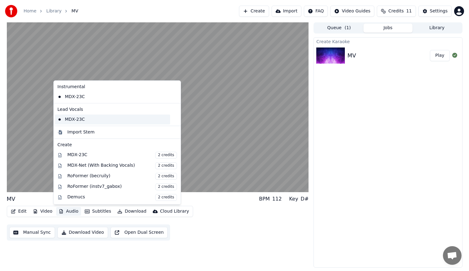
click at [90, 116] on div "MDX-23C" at bounding box center [112, 119] width 115 height 10
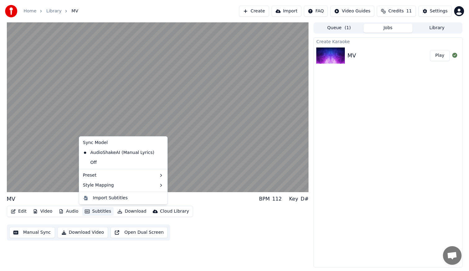
click at [96, 211] on button "Subtitles" at bounding box center [97, 211] width 31 height 9
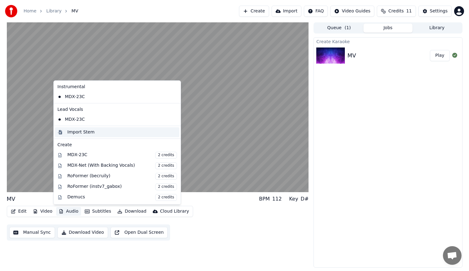
click at [100, 132] on div "Import Stem" at bounding box center [121, 132] width 109 height 6
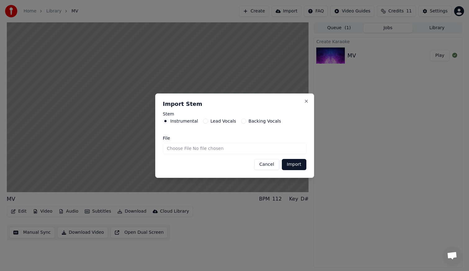
click at [203, 122] on button "Lead Vocals" at bounding box center [205, 120] width 5 height 5
click at [216, 150] on input "File" at bounding box center [234, 148] width 143 height 11
type input "**********"
click at [293, 167] on button "Import" at bounding box center [294, 164] width 24 height 11
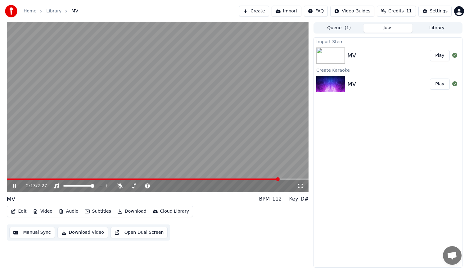
click at [441, 58] on button "Play" at bounding box center [440, 55] width 20 height 11
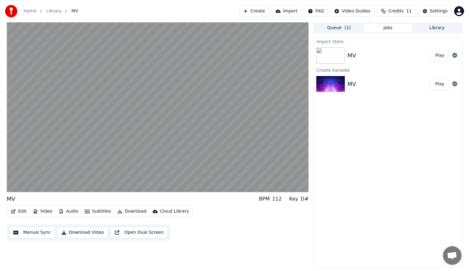
click at [71, 211] on button "Audio" at bounding box center [68, 211] width 25 height 9
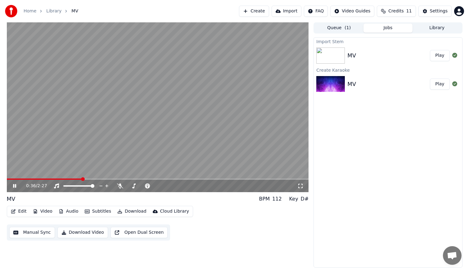
click at [223, 221] on div "Edit Video Audio Subtitles Download Cloud Library Manual Sync Download Video Op…" at bounding box center [158, 223] width 302 height 35
click at [14, 185] on icon at bounding box center [14, 186] width 3 height 4
click at [15, 184] on icon at bounding box center [19, 185] width 15 height 5
click at [120, 185] on icon at bounding box center [120, 185] width 6 height 5
click at [29, 179] on span at bounding box center [18, 178] width 23 height 1
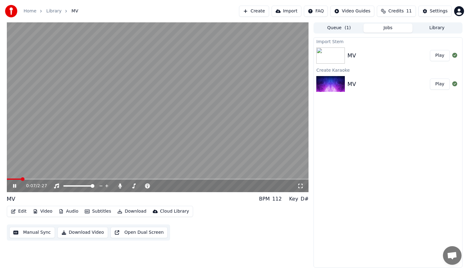
click at [21, 179] on span at bounding box center [14, 178] width 14 height 1
click at [16, 179] on span at bounding box center [14, 178] width 14 height 1
click at [12, 178] on video at bounding box center [158, 107] width 302 height 170
click at [15, 179] on span at bounding box center [17, 179] width 4 height 4
click at [15, 185] on icon at bounding box center [19, 185] width 15 height 5
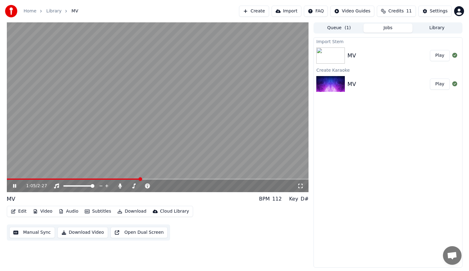
click at [16, 185] on icon at bounding box center [14, 186] width 3 height 4
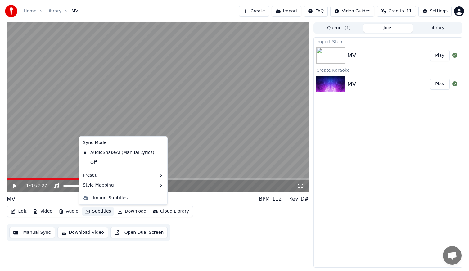
click at [97, 213] on button "Subtitles" at bounding box center [97, 211] width 31 height 9
click at [110, 198] on div "Import Subtitles" at bounding box center [110, 198] width 35 height 6
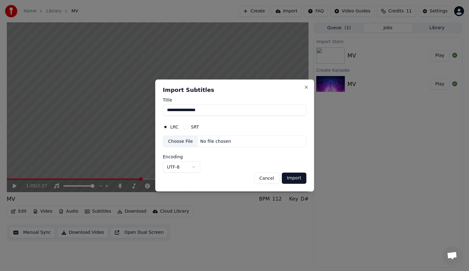
click at [260, 176] on button "Cancel" at bounding box center [266, 177] width 25 height 11
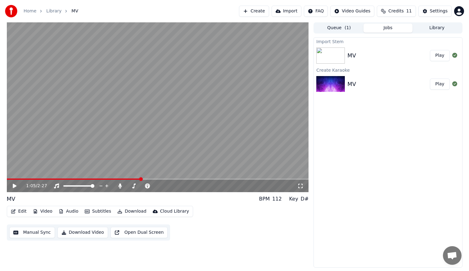
click at [129, 178] on video at bounding box center [158, 107] width 302 height 170
click at [129, 180] on div "1:06 / 2:27" at bounding box center [158, 186] width 302 height 12
click at [131, 179] on span at bounding box center [76, 178] width 138 height 1
click at [128, 178] on video at bounding box center [158, 107] width 302 height 170
click at [129, 179] on span at bounding box center [72, 178] width 130 height 1
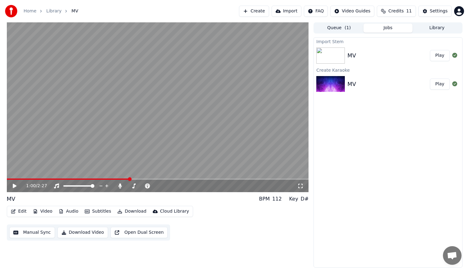
click at [14, 186] on icon at bounding box center [15, 186] width 4 height 4
click at [118, 179] on span at bounding box center [88, 178] width 163 height 1
click at [15, 186] on icon at bounding box center [19, 185] width 15 height 5
click at [14, 186] on icon at bounding box center [15, 186] width 4 height 4
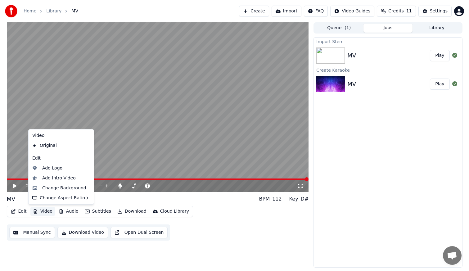
click at [44, 212] on button "Video" at bounding box center [42, 211] width 25 height 9
click at [56, 144] on div "Original" at bounding box center [56, 145] width 53 height 10
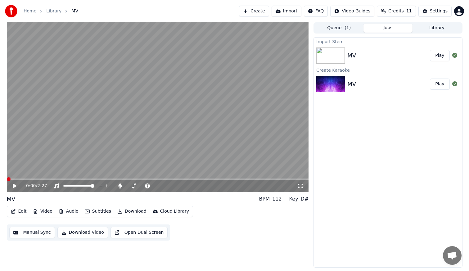
click at [256, 178] on span at bounding box center [158, 178] width 302 height 1
click at [14, 187] on icon at bounding box center [15, 186] width 4 height 4
click at [206, 179] on span at bounding box center [136, 178] width 258 height 1
click at [15, 185] on icon at bounding box center [19, 185] width 15 height 5
click at [212, 177] on video at bounding box center [158, 107] width 302 height 170
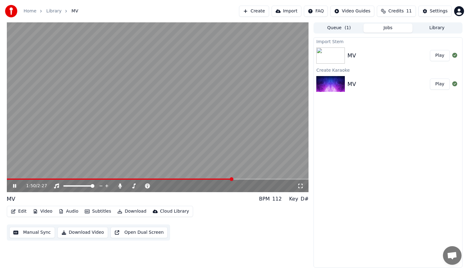
click at [213, 179] on span at bounding box center [119, 178] width 225 height 1
click at [296, 179] on span at bounding box center [158, 178] width 302 height 1
click at [337, 86] on img at bounding box center [330, 84] width 29 height 16
click at [440, 85] on button "Play" at bounding box center [440, 83] width 20 height 11
click at [43, 212] on button "Video" at bounding box center [42, 211] width 25 height 9
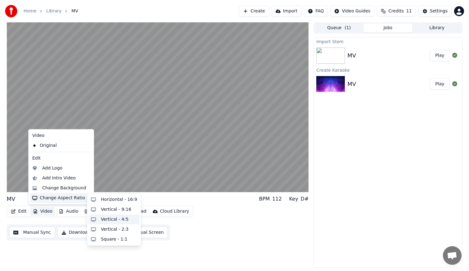
click at [125, 219] on div "Vertical - 4:5" at bounding box center [119, 219] width 36 height 6
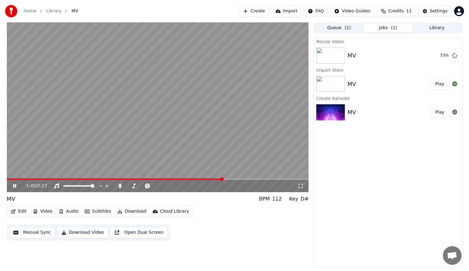
click at [14, 185] on icon at bounding box center [14, 186] width 3 height 4
click at [216, 179] on span at bounding box center [115, 178] width 216 height 1
click at [16, 184] on icon at bounding box center [19, 185] width 15 height 5
click at [16, 184] on icon at bounding box center [14, 186] width 3 height 4
click at [12, 186] on icon at bounding box center [19, 185] width 15 height 5
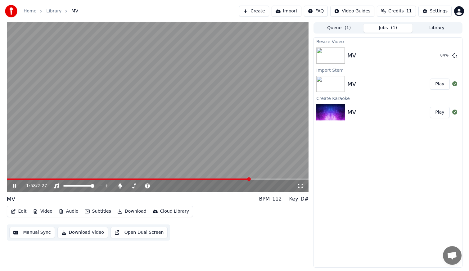
click at [239, 178] on span at bounding box center [128, 178] width 243 height 1
click at [215, 178] on span at bounding box center [140, 178] width 267 height 1
click at [40, 187] on span "2:27" at bounding box center [42, 186] width 10 height 6
click at [22, 210] on button "Edit" at bounding box center [18, 211] width 21 height 9
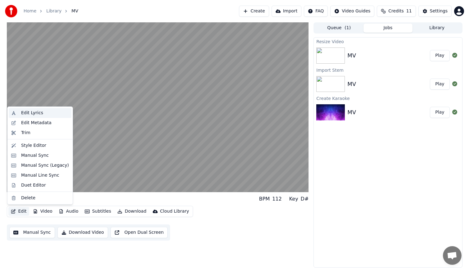
click at [41, 111] on div "Edit Lyrics" at bounding box center [45, 113] width 48 height 6
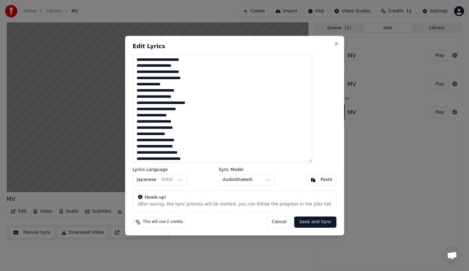
drag, startPoint x: 195, startPoint y: 127, endPoint x: 217, endPoint y: 127, distance: 22.3
click at [217, 127] on textarea at bounding box center [221, 108] width 179 height 108
click at [149, 134] on textarea at bounding box center [221, 108] width 179 height 108
paste textarea "**"
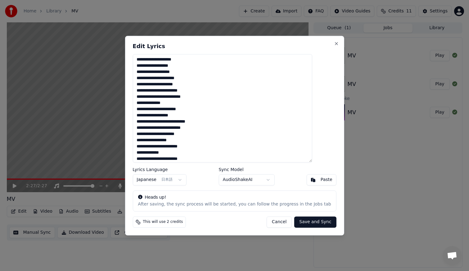
scroll to position [65, 0]
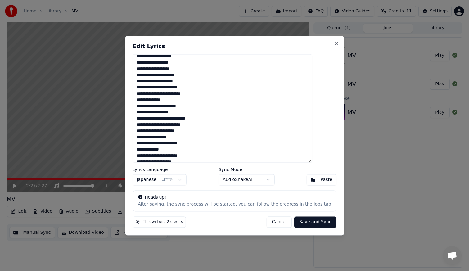
click at [150, 125] on textarea at bounding box center [221, 108] width 179 height 108
paste textarea "******"
drag, startPoint x: 205, startPoint y: 118, endPoint x: 247, endPoint y: 118, distance: 41.2
click at [247, 118] on textarea at bounding box center [221, 108] width 179 height 108
click at [271, 221] on button "Cancel" at bounding box center [278, 221] width 25 height 11
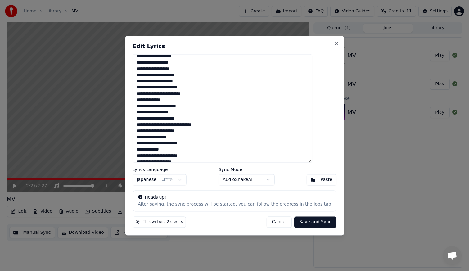
type textarea "**********"
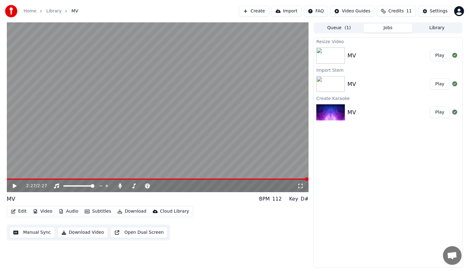
click at [12, 184] on icon at bounding box center [19, 185] width 15 height 5
click at [54, 179] on span at bounding box center [30, 178] width 47 height 1
click at [52, 178] on span at bounding box center [29, 178] width 45 height 1
click at [47, 178] on span at bounding box center [31, 178] width 48 height 1
click at [228, 178] on span at bounding box center [117, 178] width 221 height 1
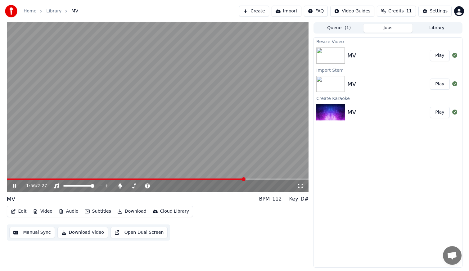
click at [205, 179] on span at bounding box center [126, 178] width 238 height 1
click at [212, 179] on span at bounding box center [123, 178] width 232 height 1
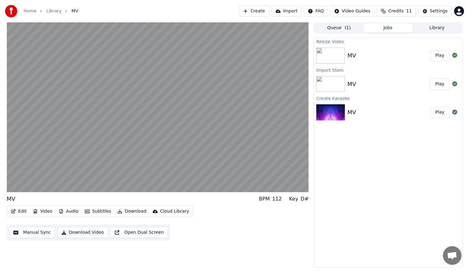
click at [206, 178] on video at bounding box center [158, 107] width 302 height 170
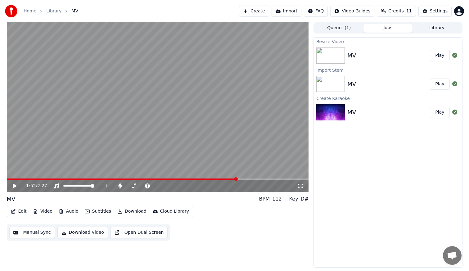
click at [44, 212] on button "Video" at bounding box center [42, 211] width 25 height 9
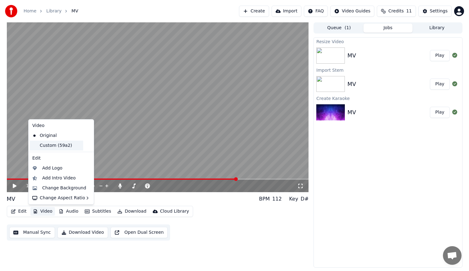
click at [51, 147] on div "Custom (59a2)" at bounding box center [56, 145] width 53 height 10
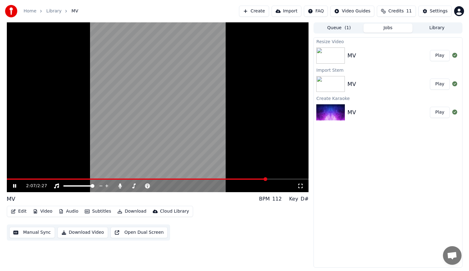
click at [325, 84] on img at bounding box center [330, 84] width 29 height 16
click at [44, 211] on button "Video" at bounding box center [42, 211] width 25 height 9
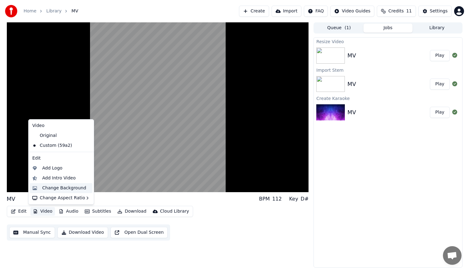
click at [62, 190] on div "Change Background" at bounding box center [64, 188] width 44 height 6
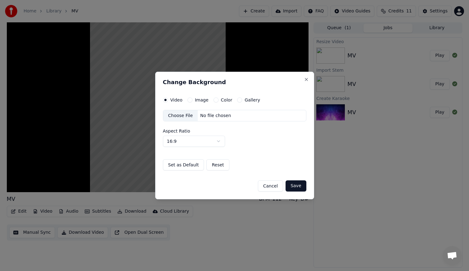
click at [220, 118] on div "No file chosen" at bounding box center [216, 116] width 36 height 6
click at [295, 184] on button "Save" at bounding box center [295, 185] width 20 height 11
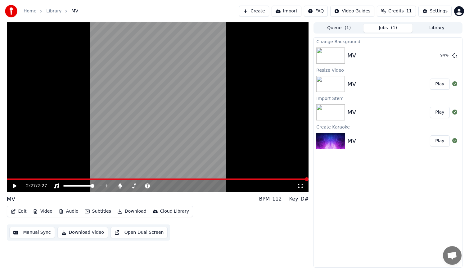
click at [23, 211] on button "Edit" at bounding box center [18, 211] width 21 height 9
click at [438, 57] on button "Play" at bounding box center [440, 55] width 20 height 11
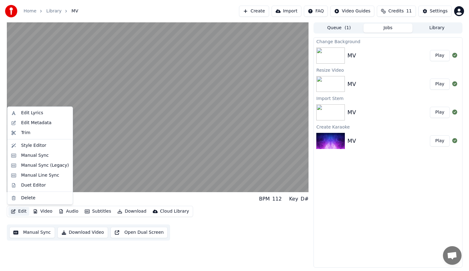
click at [20, 212] on button "Edit" at bounding box center [18, 211] width 21 height 9
click at [39, 115] on div "Edit Lyrics" at bounding box center [32, 113] width 22 height 6
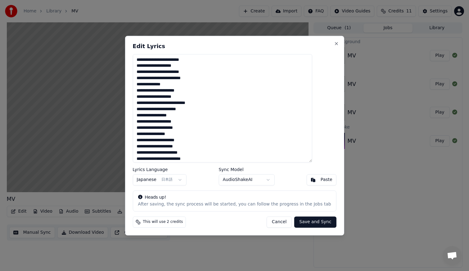
click at [276, 224] on button "Cancel" at bounding box center [278, 221] width 25 height 11
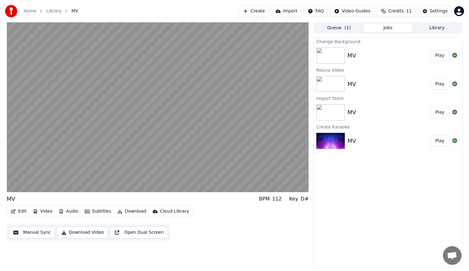
click at [44, 234] on button "Manual Sync" at bounding box center [32, 232] width 46 height 11
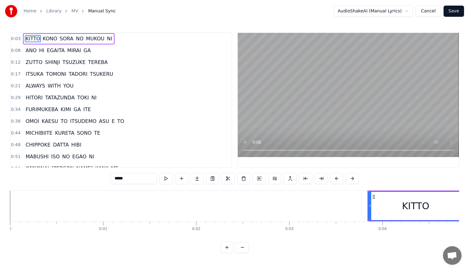
click at [91, 98] on span "NI" at bounding box center [94, 97] width 7 height 7
type input "**"
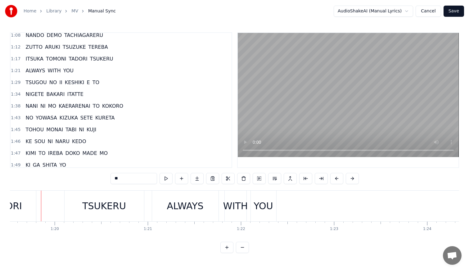
scroll to position [179, 0]
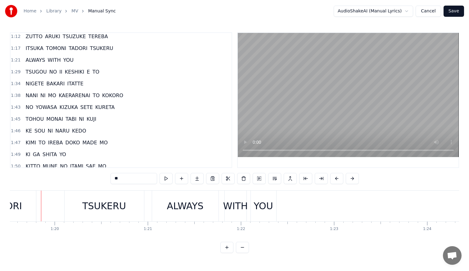
click at [84, 109] on span "SETE" at bounding box center [87, 107] width 14 height 7
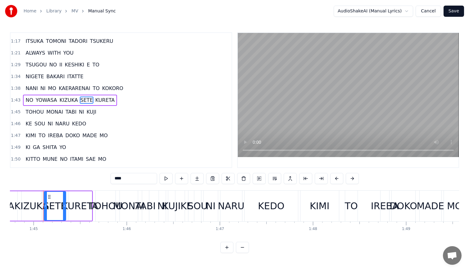
scroll to position [0, 9748]
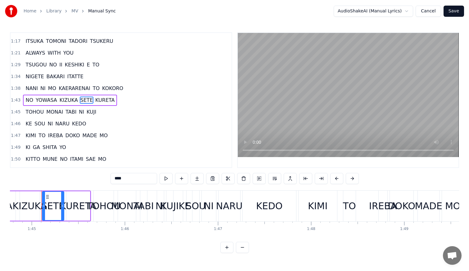
click at [262, 210] on div "KEDO" at bounding box center [269, 206] width 26 height 14
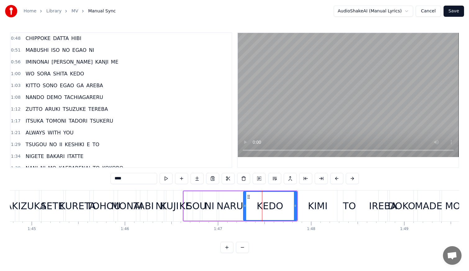
scroll to position [96, 0]
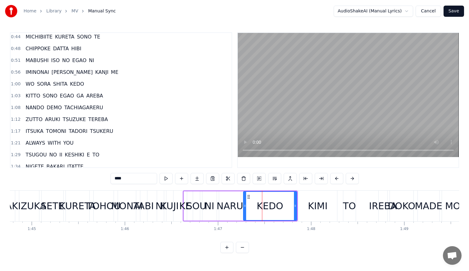
click at [110, 73] on span "ME" at bounding box center [114, 72] width 9 height 7
type input "**"
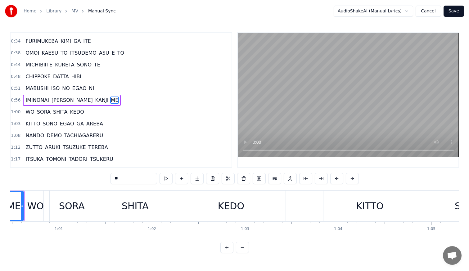
scroll to position [0, 5589]
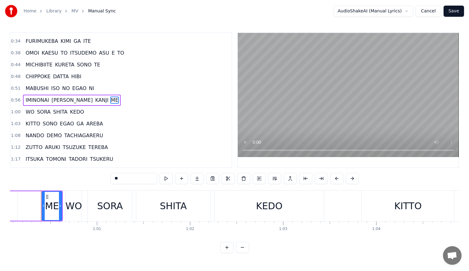
click at [53, 206] on div "ME" at bounding box center [52, 206] width 14 height 14
click at [49, 209] on div "ME" at bounding box center [52, 206] width 14 height 14
click at [56, 208] on div "ME" at bounding box center [52, 206] width 14 height 14
click at [428, 12] on button "Cancel" at bounding box center [427, 11] width 25 height 11
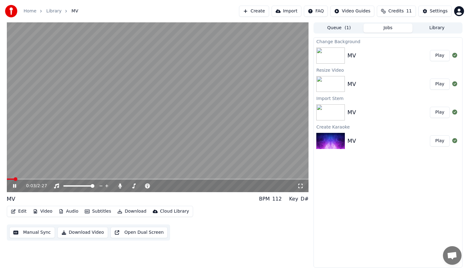
click at [21, 212] on button "Edit" at bounding box center [18, 211] width 21 height 9
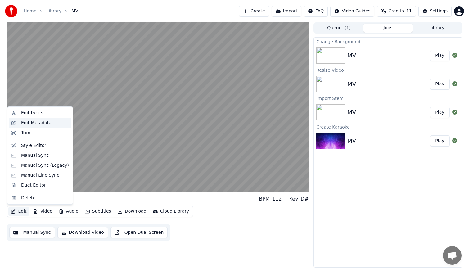
click at [39, 123] on div "Edit Metadata" at bounding box center [36, 123] width 30 height 6
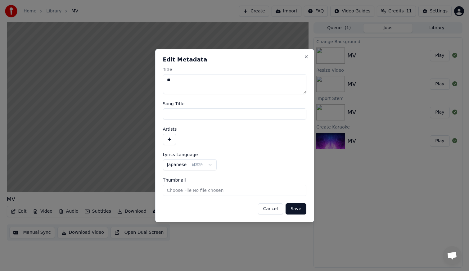
click at [273, 209] on button "Cancel" at bounding box center [270, 208] width 25 height 11
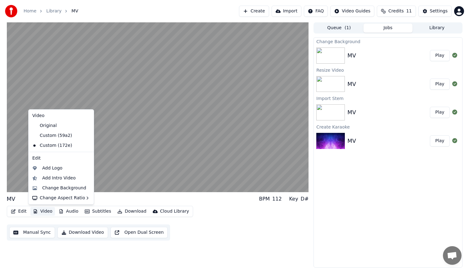
click at [46, 212] on button "Video" at bounding box center [42, 211] width 25 height 9
click at [54, 187] on div "Change Background" at bounding box center [64, 188] width 44 height 6
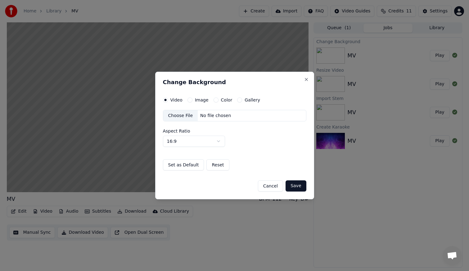
click at [221, 115] on div "No file chosen" at bounding box center [216, 116] width 36 height 6
click at [297, 188] on button "Save" at bounding box center [295, 185] width 20 height 11
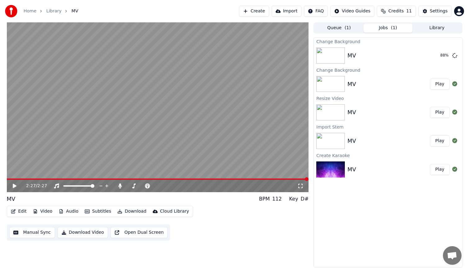
click at [135, 212] on button "Download" at bounding box center [132, 211] width 34 height 9
click at [443, 55] on button "Play" at bounding box center [440, 55] width 20 height 11
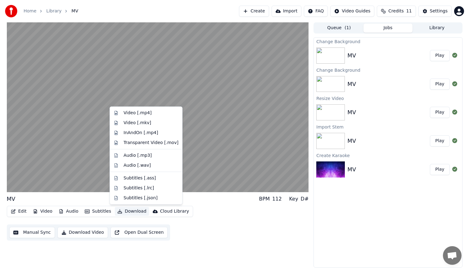
click at [129, 212] on button "Download" at bounding box center [132, 211] width 34 height 9
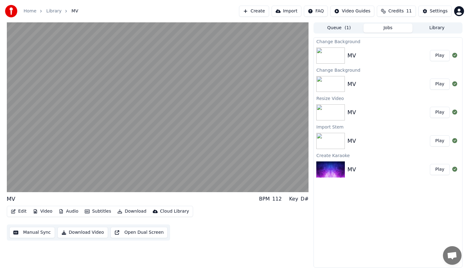
click at [86, 234] on button "Download Video" at bounding box center [82, 232] width 51 height 11
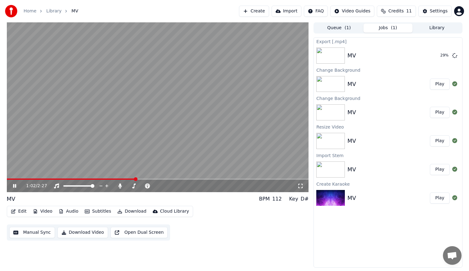
click at [14, 186] on icon at bounding box center [14, 186] width 3 height 4
click at [435, 11] on div "Settings" at bounding box center [439, 11] width 18 height 6
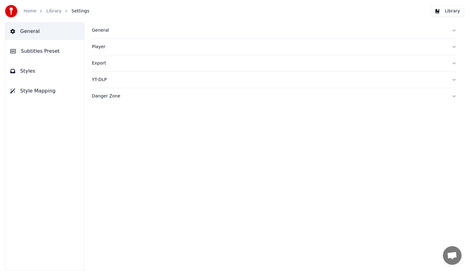
click at [26, 71] on span "Styles" at bounding box center [27, 70] width 15 height 7
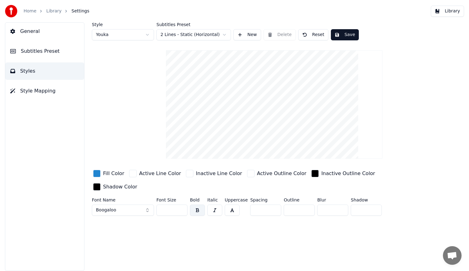
click at [40, 53] on span "Subtitles Preset" at bounding box center [40, 50] width 39 height 7
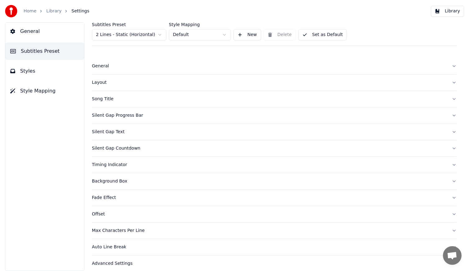
click at [99, 82] on div "Layout" at bounding box center [269, 82] width 354 height 6
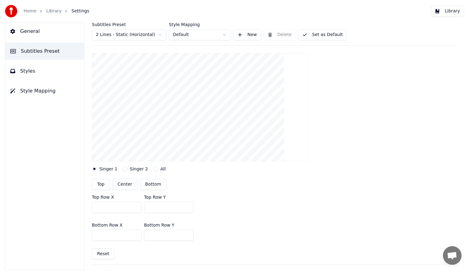
scroll to position [62, 0]
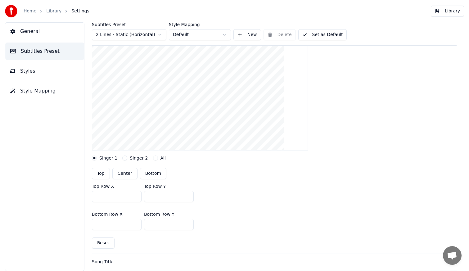
drag, startPoint x: 161, startPoint y: 197, endPoint x: 150, endPoint y: 195, distance: 11.0
click at [150, 195] on input "***" at bounding box center [169, 196] width 50 height 11
click at [148, 196] on input "***" at bounding box center [169, 196] width 50 height 11
drag, startPoint x: 158, startPoint y: 197, endPoint x: 140, endPoint y: 197, distance: 17.4
click at [140, 197] on div "Top Row X *** Top Row Y ***" at bounding box center [274, 193] width 364 height 28
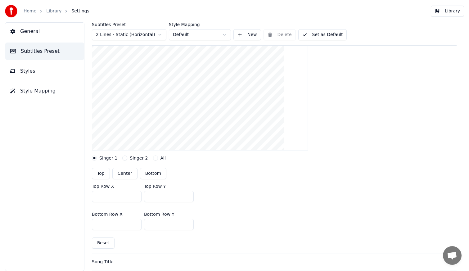
drag, startPoint x: 104, startPoint y: 241, endPoint x: 108, endPoint y: 240, distance: 4.5
click at [104, 241] on button "Reset" at bounding box center [103, 242] width 23 height 11
type input "***"
drag, startPoint x: 159, startPoint y: 224, endPoint x: 141, endPoint y: 225, distance: 17.7
click at [141, 225] on div "Bottom Row X *** Bottom Row Y ***" at bounding box center [274, 221] width 364 height 28
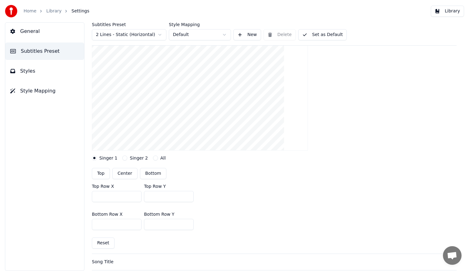
drag, startPoint x: 163, startPoint y: 226, endPoint x: 133, endPoint y: 225, distance: 29.8
click at [133, 225] on div "Bottom Row X *** Bottom Row Y ****" at bounding box center [274, 221] width 364 height 28
click at [98, 243] on button "Reset" at bounding box center [103, 242] width 23 height 11
drag, startPoint x: 163, startPoint y: 225, endPoint x: 141, endPoint y: 226, distance: 22.1
click at [141, 226] on div "Bottom Row X *** Bottom Row Y ***" at bounding box center [274, 221] width 364 height 28
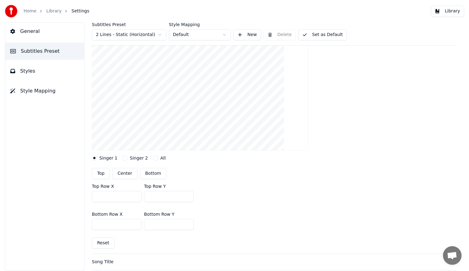
drag, startPoint x: 166, startPoint y: 223, endPoint x: 141, endPoint y: 225, distance: 25.5
click at [141, 225] on div "Bottom Row X *** Bottom Row Y ***" at bounding box center [274, 221] width 364 height 28
drag, startPoint x: 159, startPoint y: 224, endPoint x: 147, endPoint y: 227, distance: 12.5
click at [147, 227] on input "***" at bounding box center [169, 224] width 50 height 11
click at [105, 241] on button "Reset" at bounding box center [103, 242] width 23 height 11
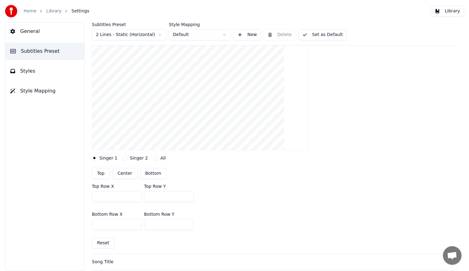
drag, startPoint x: 166, startPoint y: 225, endPoint x: 143, endPoint y: 225, distance: 22.3
click at [143, 225] on div "Bottom Row X *** Bottom Row Y ***" at bounding box center [274, 221] width 364 height 28
click at [105, 242] on button "Reset" at bounding box center [103, 242] width 23 height 11
drag, startPoint x: 160, startPoint y: 225, endPoint x: 139, endPoint y: 225, distance: 21.1
click at [139, 225] on div "Bottom Row X *** Bottom Row Y ***" at bounding box center [274, 221] width 364 height 28
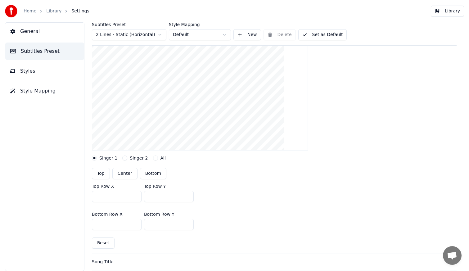
type input "***"
drag, startPoint x: 163, startPoint y: 195, endPoint x: 143, endPoint y: 195, distance: 19.8
click at [143, 195] on div "Top Row X *** Top Row Y ***" at bounding box center [274, 193] width 364 height 28
type input "***"
click at [320, 35] on button "Set as Default" at bounding box center [322, 34] width 49 height 11
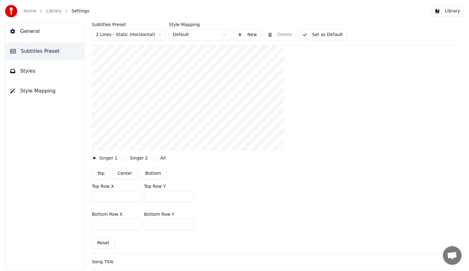
click at [27, 70] on span "Styles" at bounding box center [27, 70] width 15 height 7
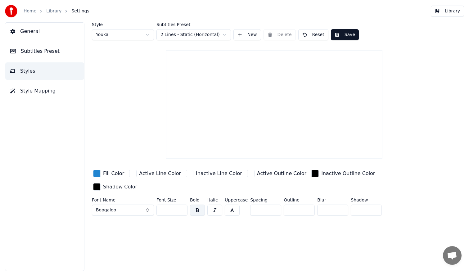
scroll to position [0, 0]
click at [32, 51] on span "Subtitles Preset" at bounding box center [40, 50] width 39 height 7
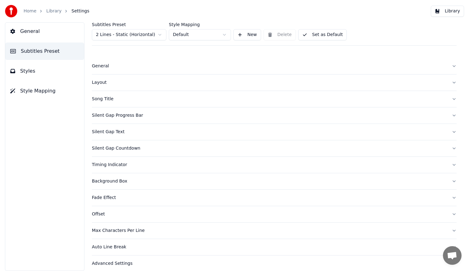
click at [35, 30] on span "General" at bounding box center [30, 31] width 20 height 7
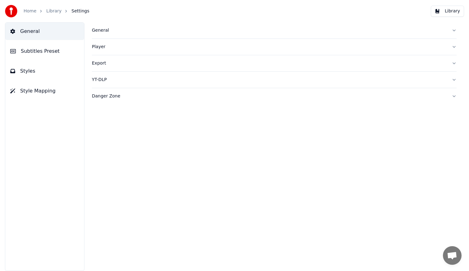
click at [453, 96] on button "Danger Zone" at bounding box center [274, 96] width 364 height 16
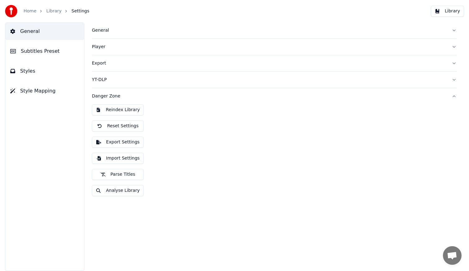
click at [160, 82] on div "YT-DLP" at bounding box center [269, 80] width 354 height 6
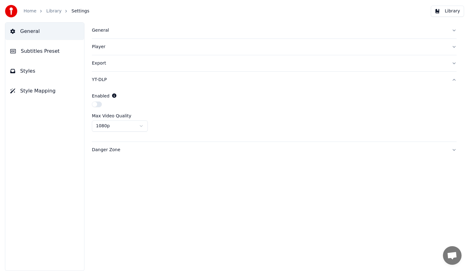
click at [157, 64] on div "Export" at bounding box center [269, 63] width 354 height 6
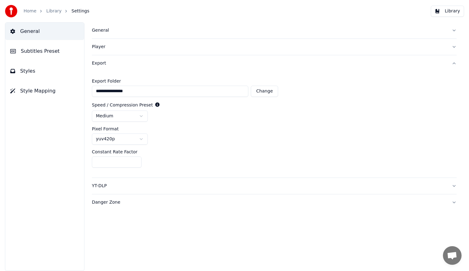
click at [158, 49] on div "Player" at bounding box center [269, 47] width 354 height 6
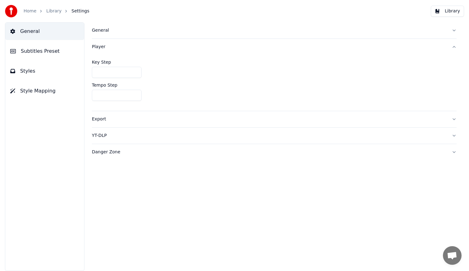
click at [29, 10] on link "Home" at bounding box center [30, 11] width 13 height 6
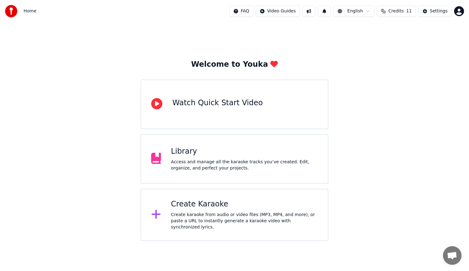
click at [206, 204] on div "Create Karaoke" at bounding box center [244, 204] width 147 height 10
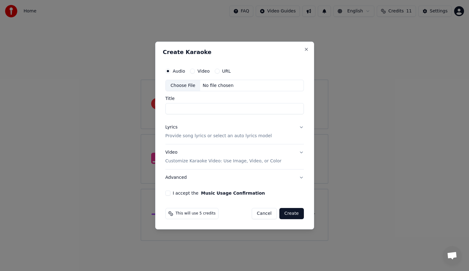
click at [270, 214] on button "Cancel" at bounding box center [264, 213] width 25 height 11
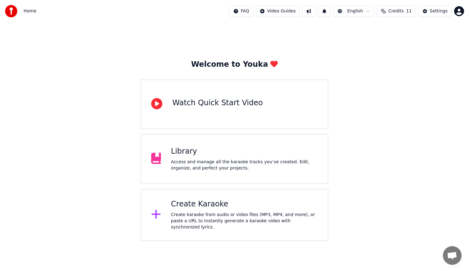
click at [352, 166] on div "Welcome to Youka Watch Quick Start Video Library Access and manage all the kara…" at bounding box center [234, 131] width 469 height 218
